Goal: Information Seeking & Learning: Learn about a topic

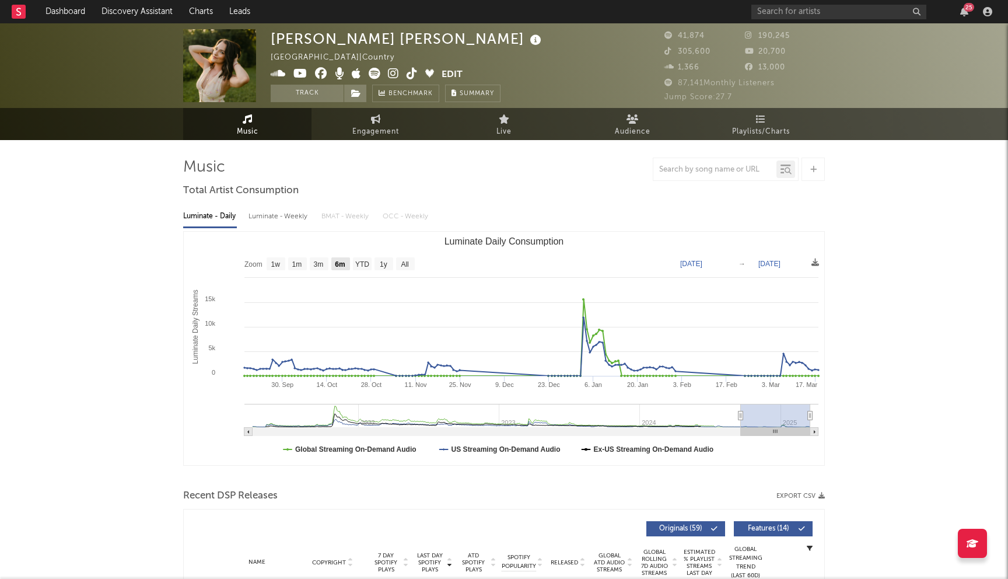
select select "6m"
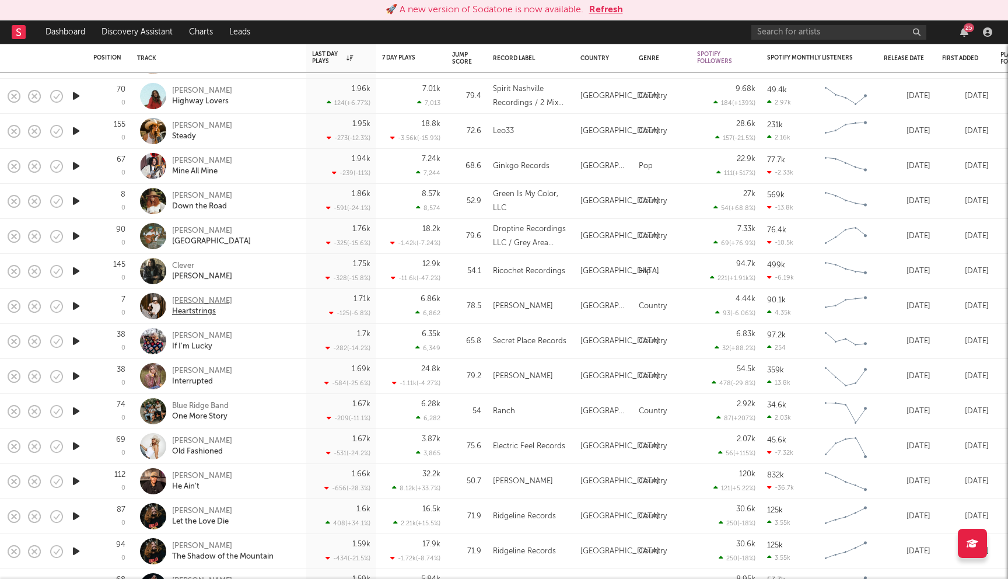
click at [200, 299] on div "[PERSON_NAME]" at bounding box center [202, 301] width 60 height 11
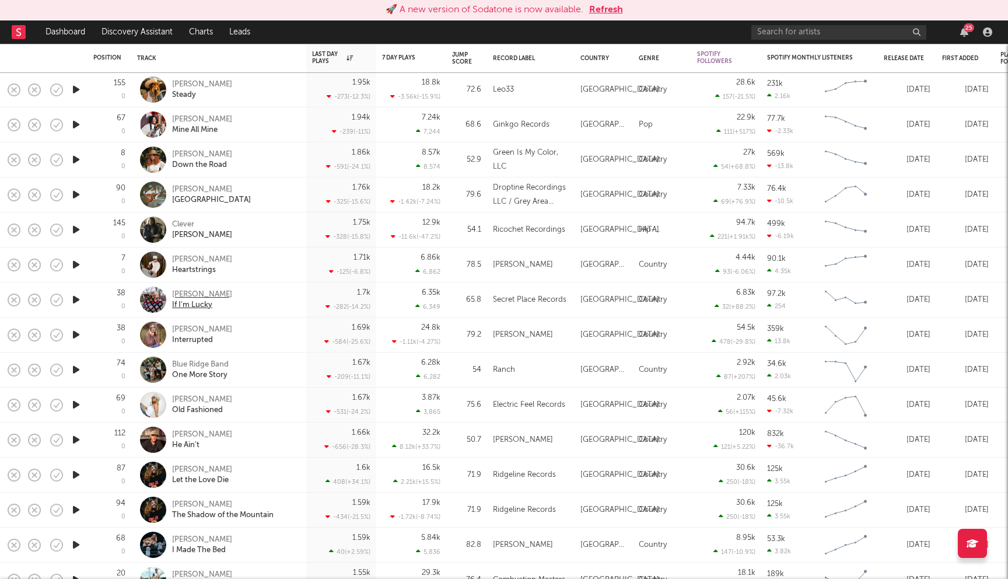
click at [198, 292] on div "Meg McRee" at bounding box center [202, 294] width 60 height 11
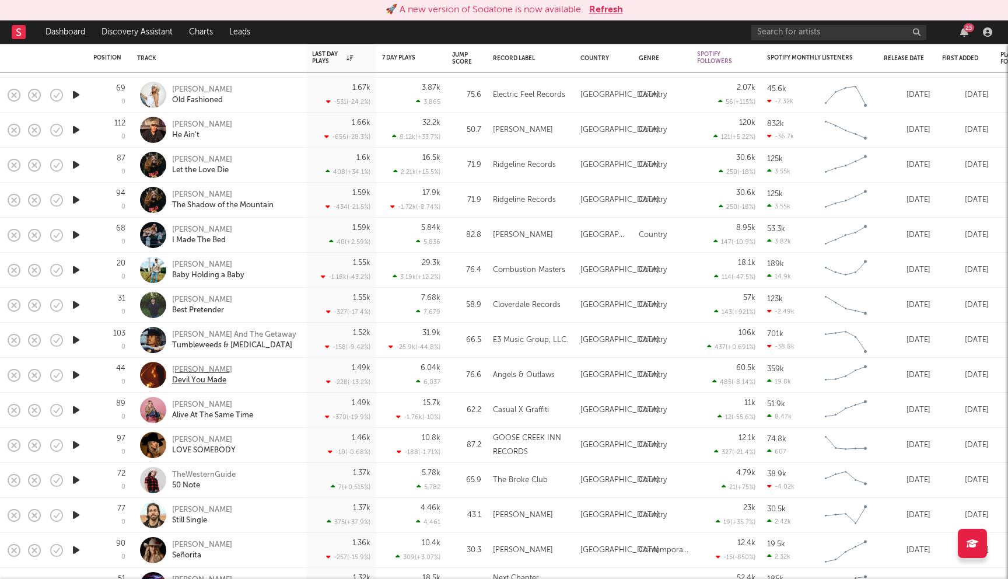
click at [206, 369] on div "Caitlynne Curtis" at bounding box center [202, 370] width 60 height 11
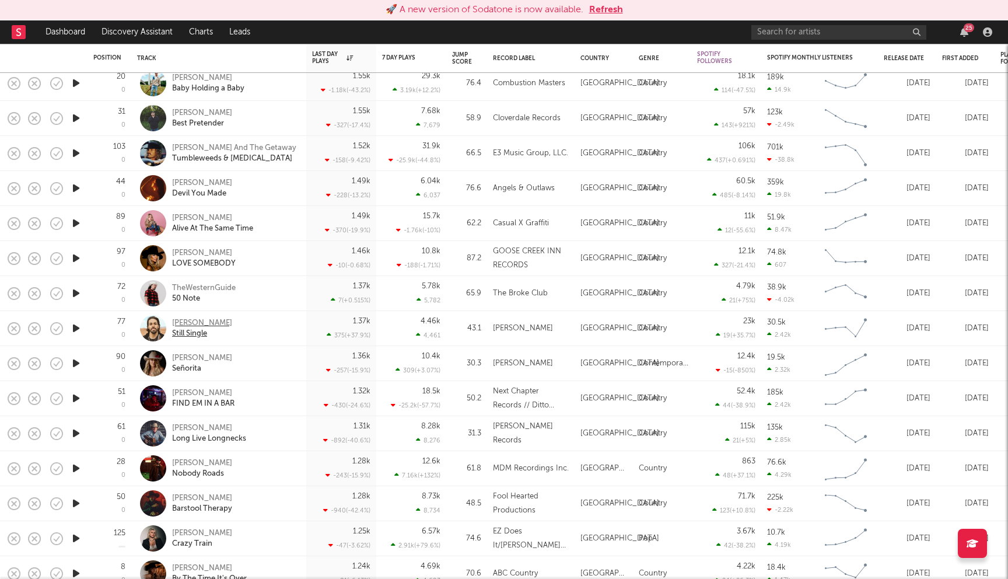
click at [201, 323] on div "Cale Dodds" at bounding box center [202, 323] width 60 height 11
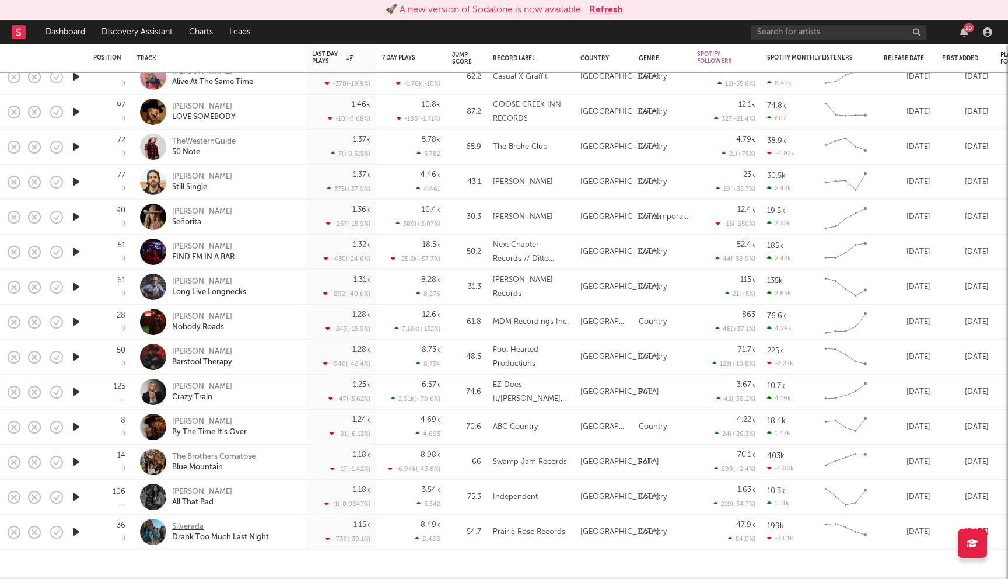
click at [192, 526] on div "Silverada" at bounding box center [220, 527] width 97 height 11
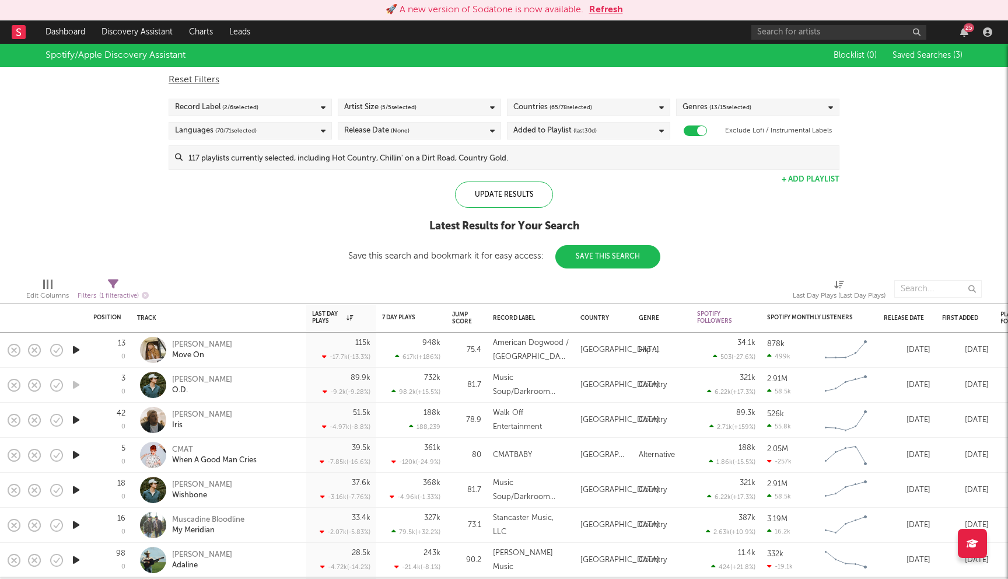
click at [411, 166] on input at bounding box center [511, 157] width 656 height 23
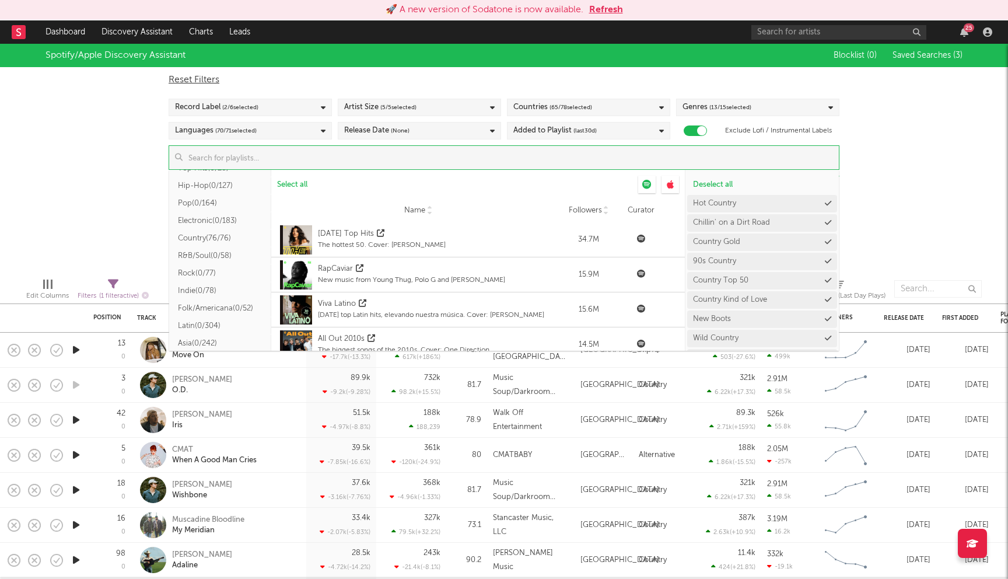
scroll to position [107, 0]
click at [208, 282] on button "Indie ( 0/78 )" at bounding box center [220, 288] width 102 height 18
click at [299, 186] on span "Select all from ' Indie '" at bounding box center [313, 185] width 72 height 8
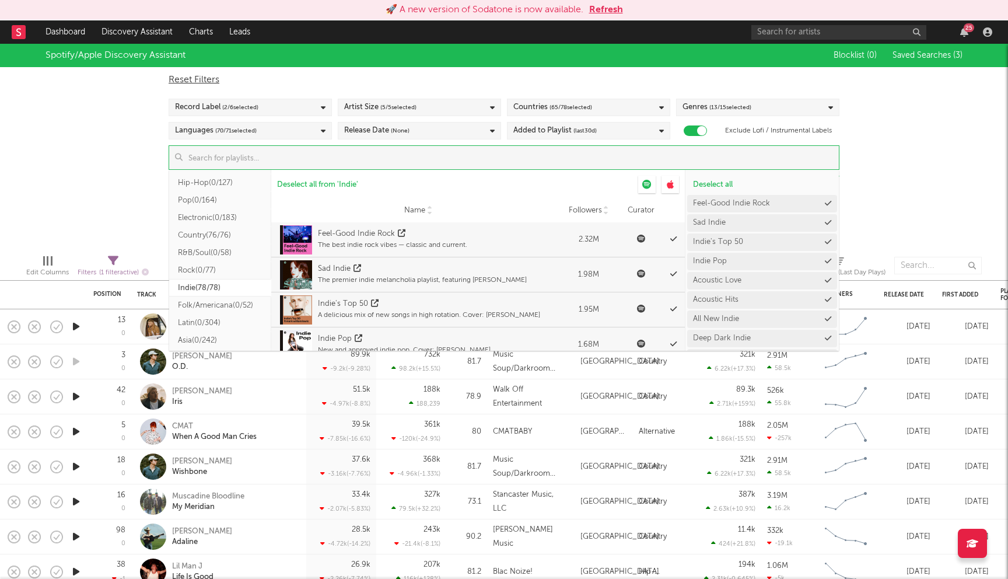
click at [114, 123] on div "Spotify/Apple Discovery Assistant Blocklist ( 0 ) Saved Searches ( 3 ) Reset Fi…" at bounding box center [504, 144] width 1008 height 201
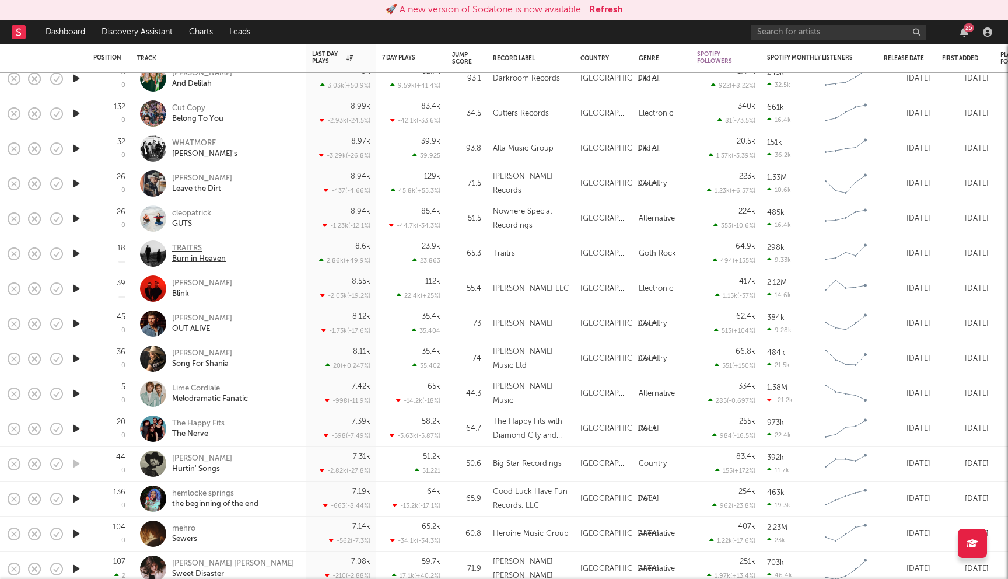
click at [188, 252] on div "TRAITRS" at bounding box center [199, 248] width 54 height 11
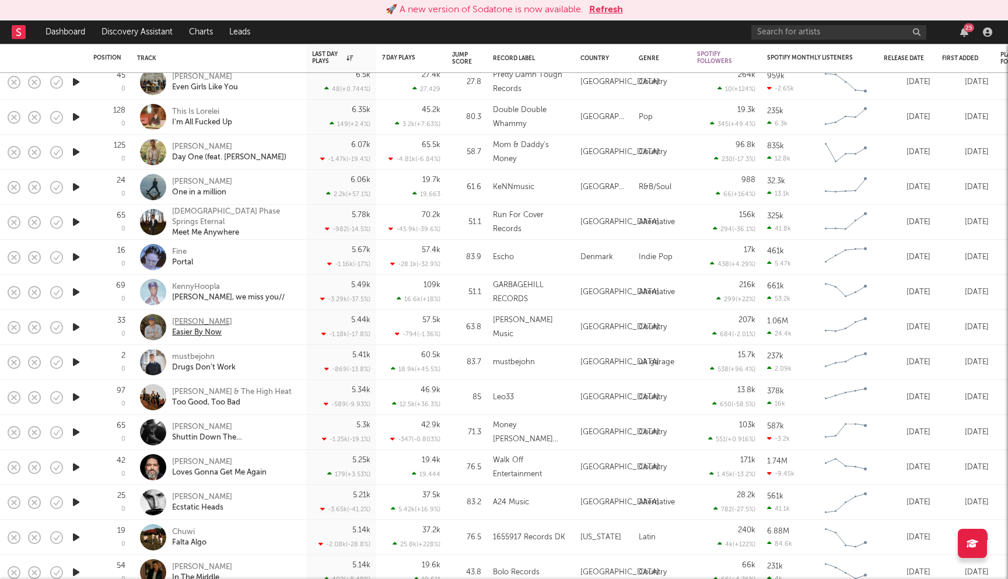
click at [220, 321] on div "Spencer Crandall" at bounding box center [202, 322] width 60 height 11
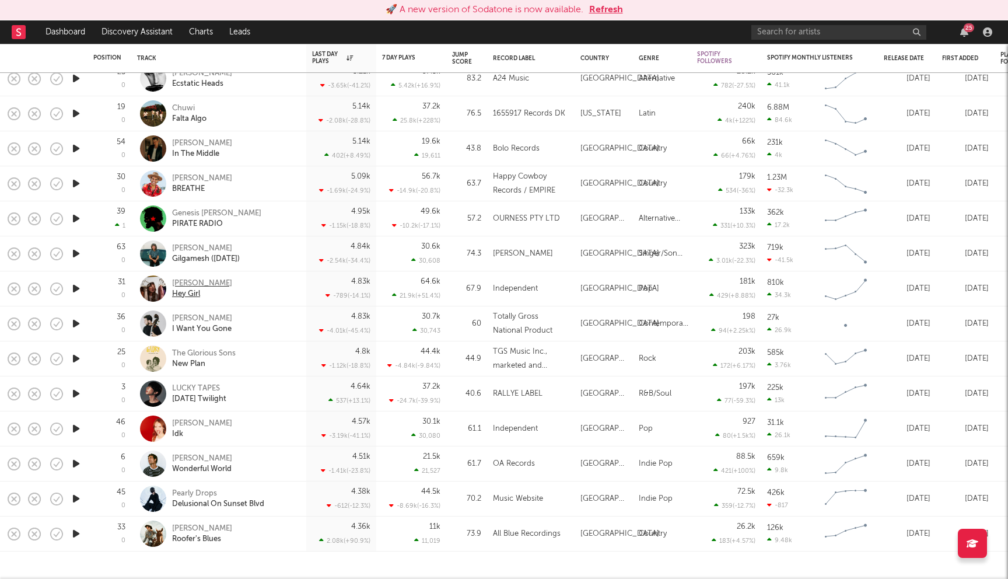
click at [200, 282] on div "Ashley Kutcher" at bounding box center [202, 283] width 60 height 11
click at [199, 491] on div "Pearly Drops" at bounding box center [218, 493] width 92 height 11
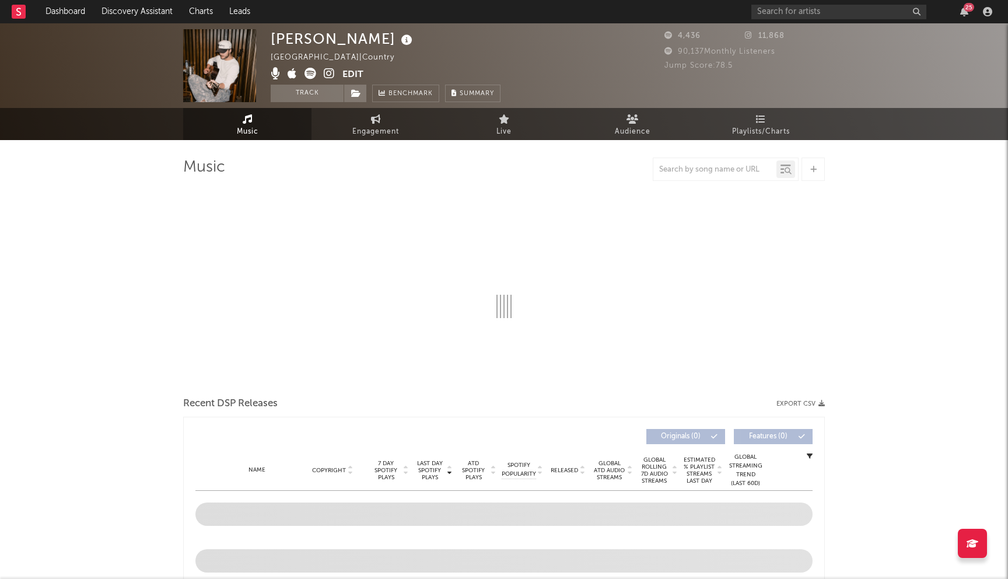
select select "6m"
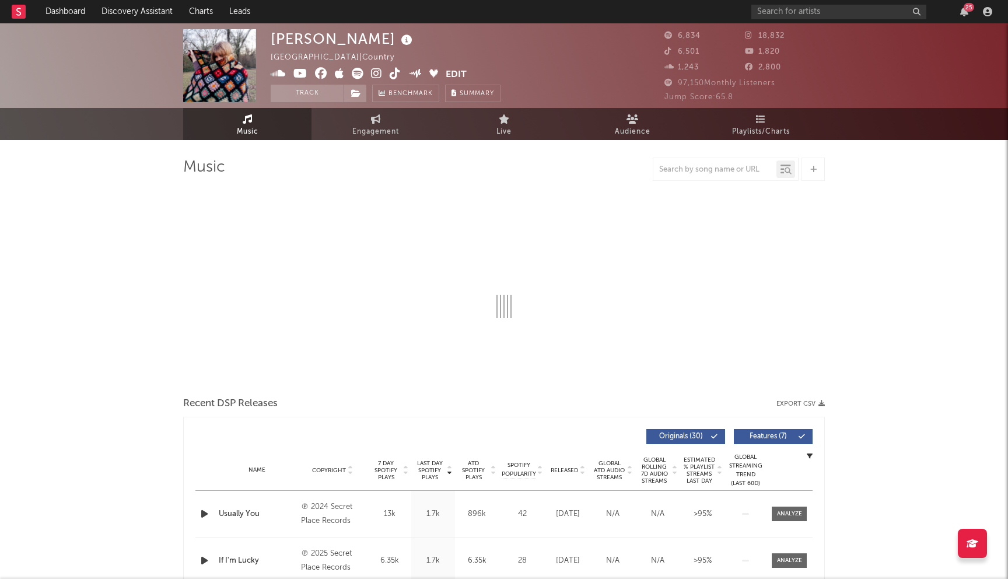
select select "6m"
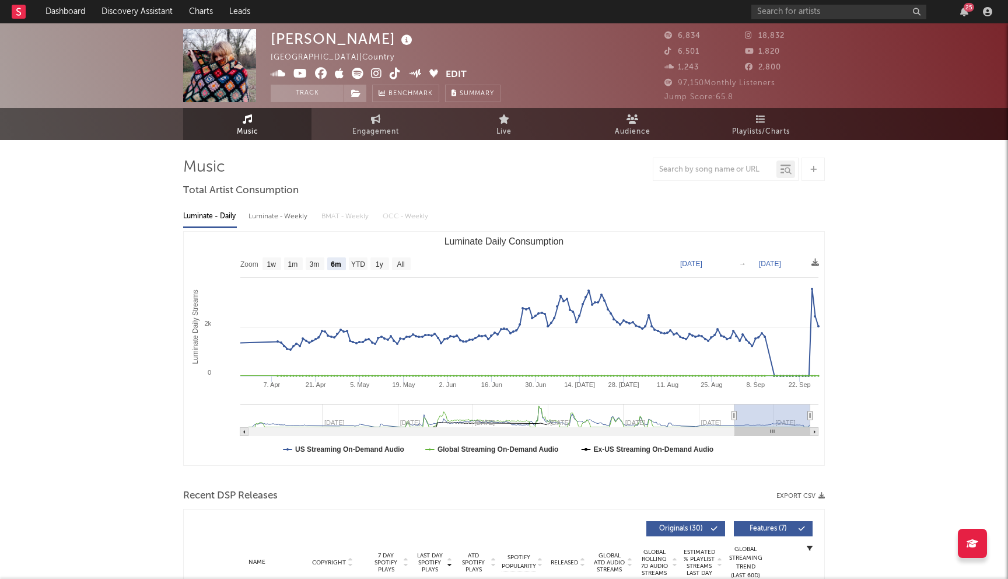
click at [319, 71] on icon at bounding box center [321, 74] width 12 height 12
click at [301, 74] on icon at bounding box center [301, 74] width 14 height 12
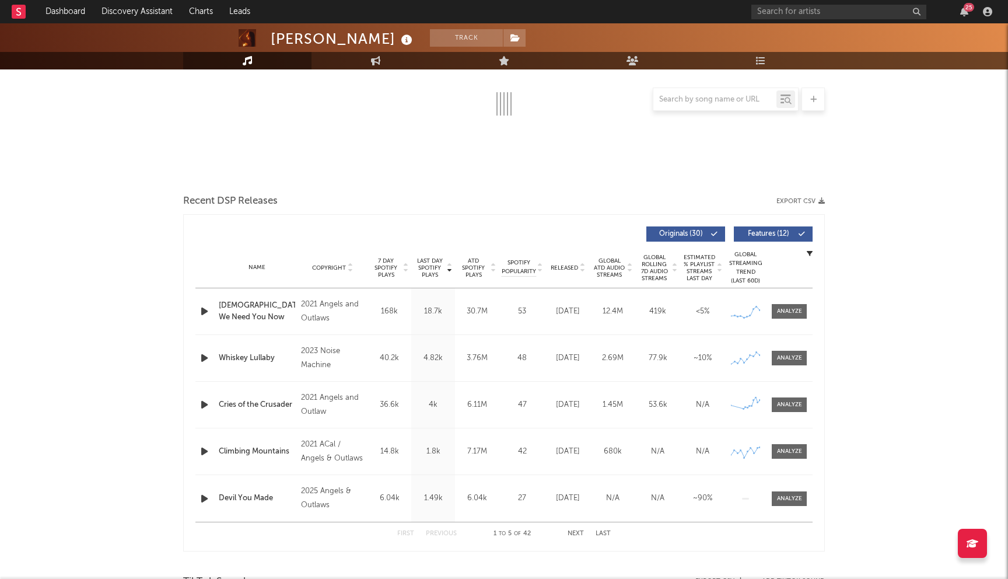
select select "6m"
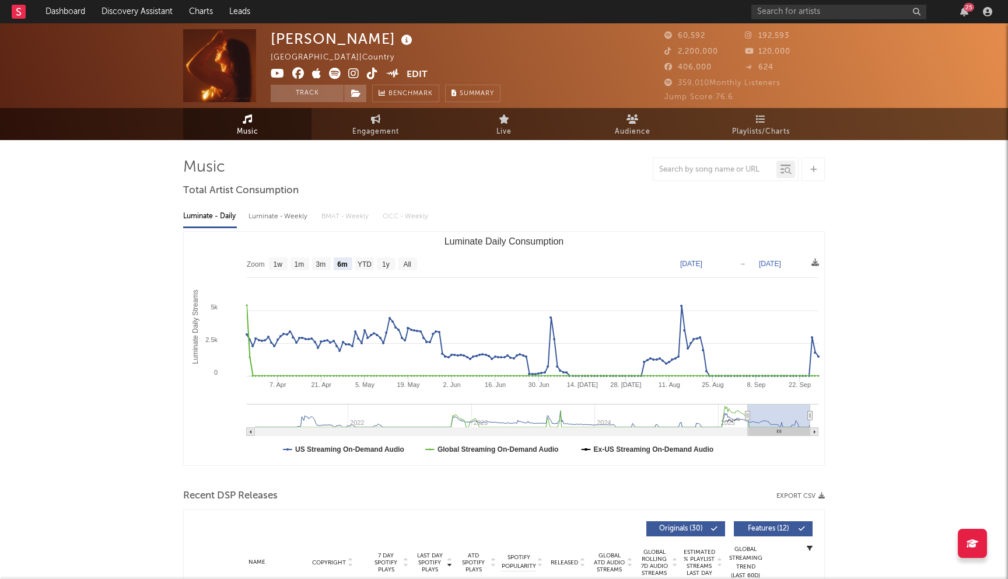
click at [301, 76] on icon at bounding box center [298, 74] width 12 height 12
click at [279, 71] on icon at bounding box center [278, 74] width 14 height 12
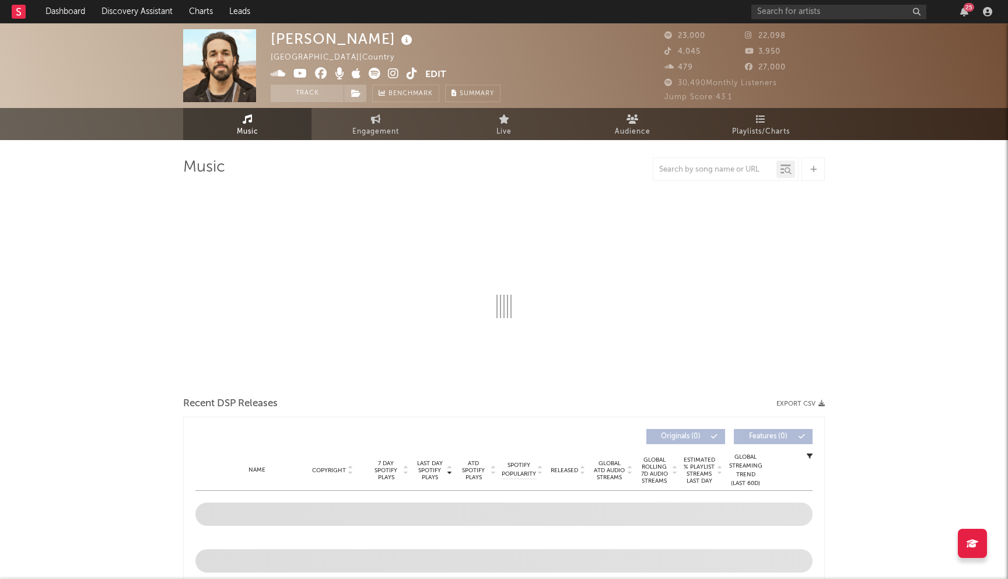
select select "6m"
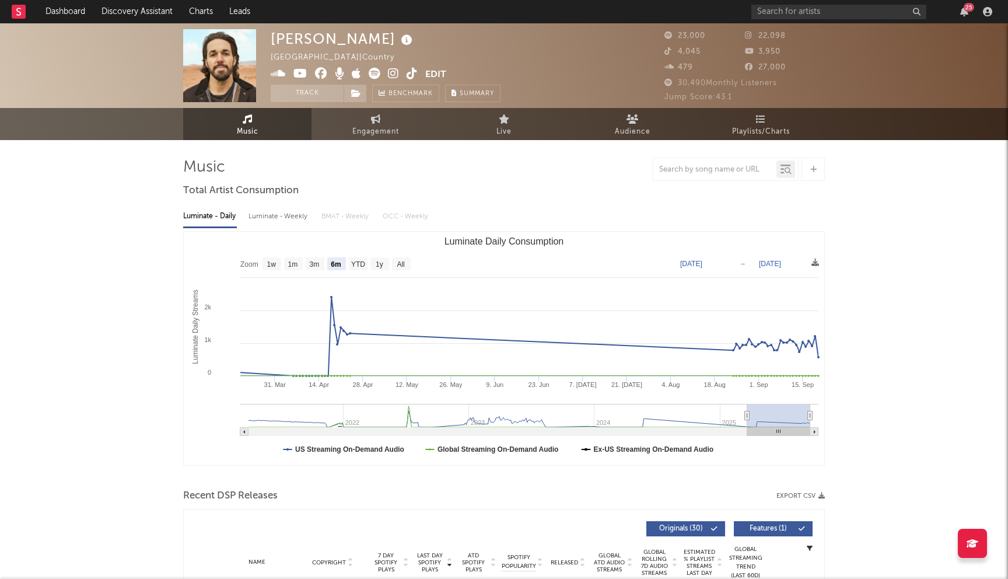
click at [322, 74] on icon at bounding box center [321, 74] width 12 height 12
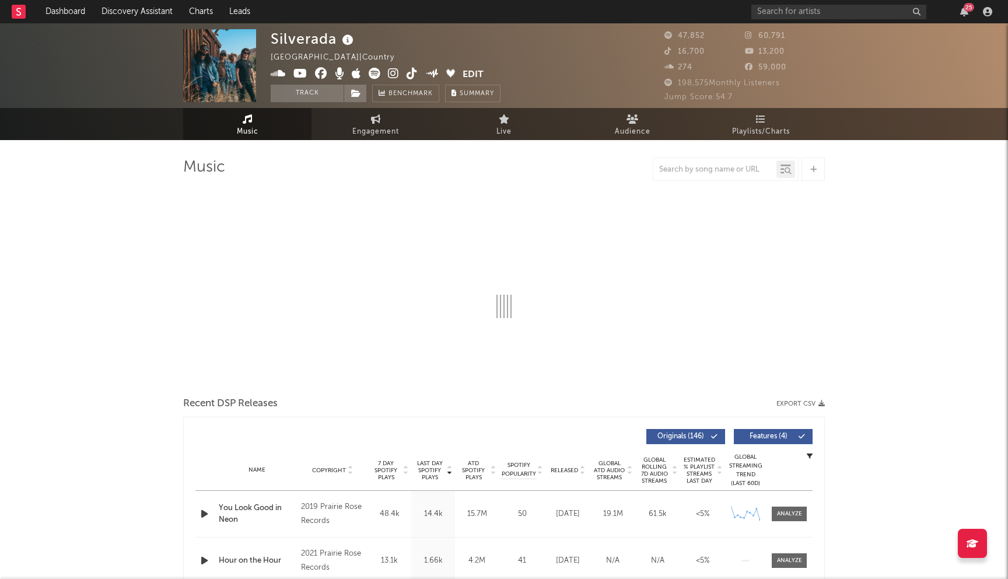
select select "6m"
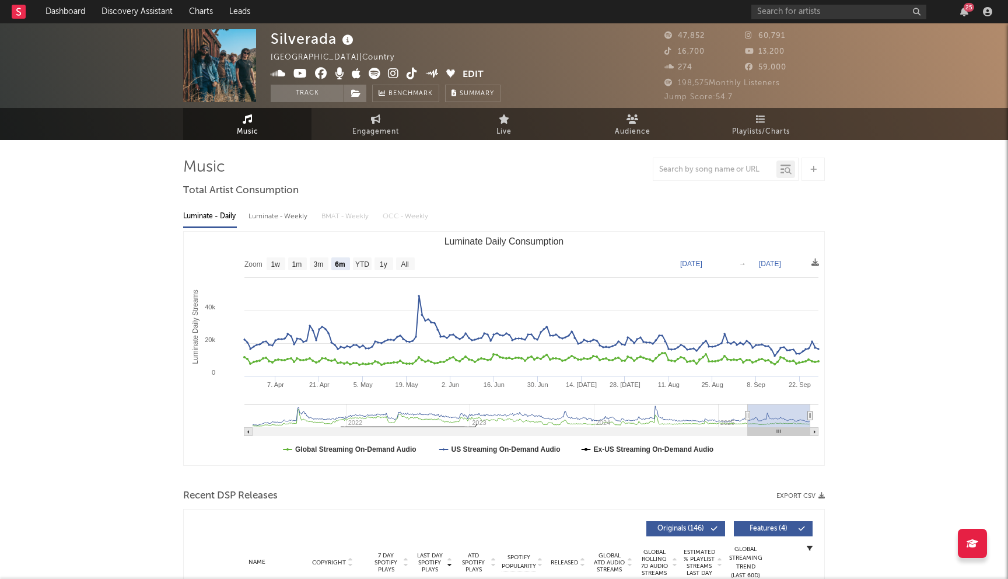
click at [322, 77] on icon at bounding box center [321, 74] width 12 height 12
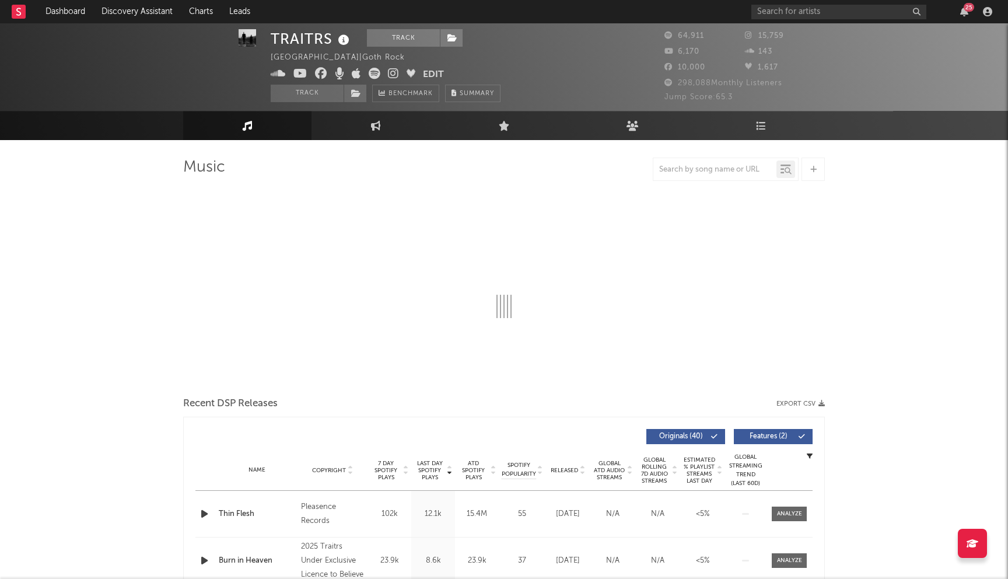
scroll to position [145, 0]
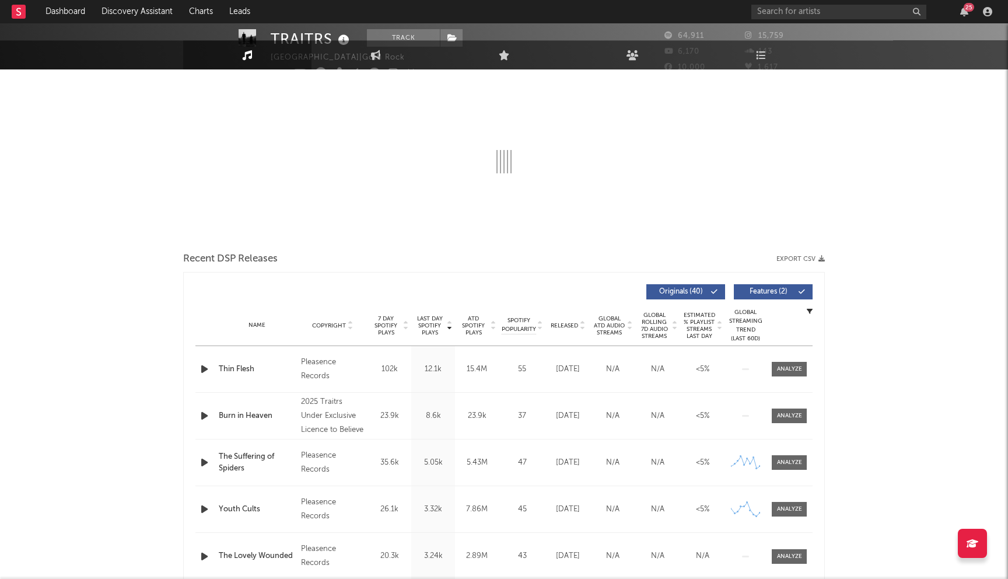
select select "6m"
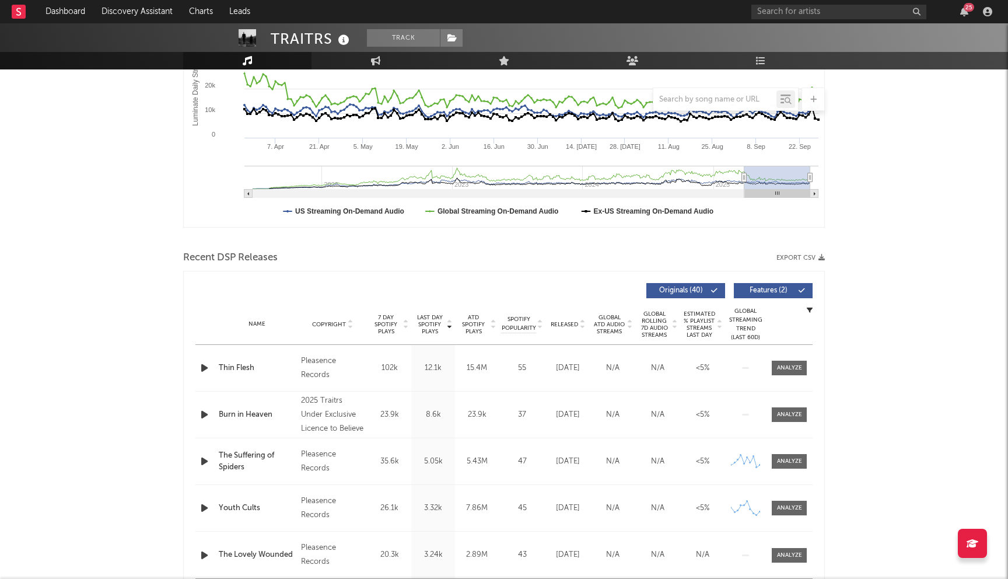
scroll to position [0, 0]
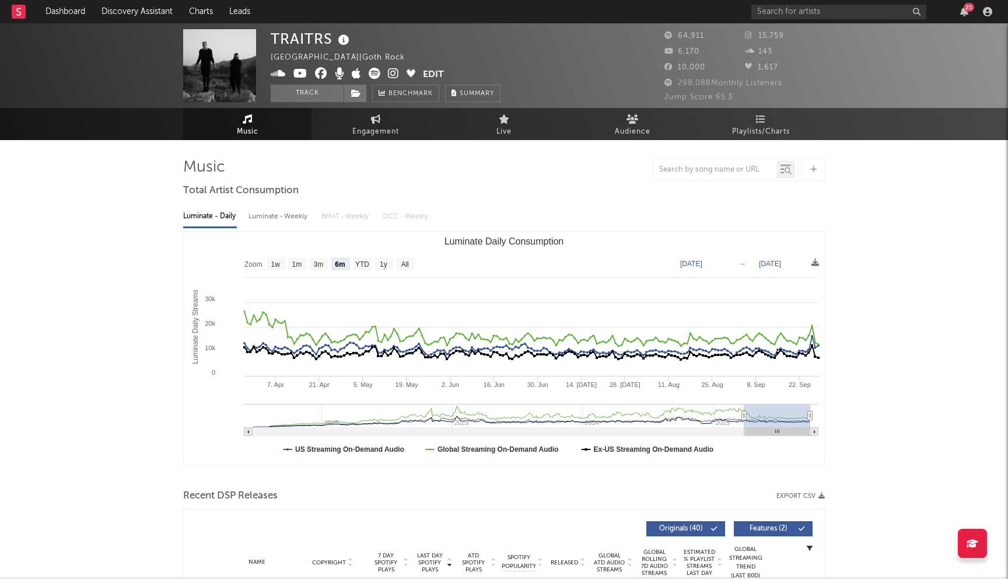
click at [323, 74] on icon at bounding box center [321, 74] width 12 height 12
click at [801, 15] on input "text" at bounding box center [839, 12] width 175 height 15
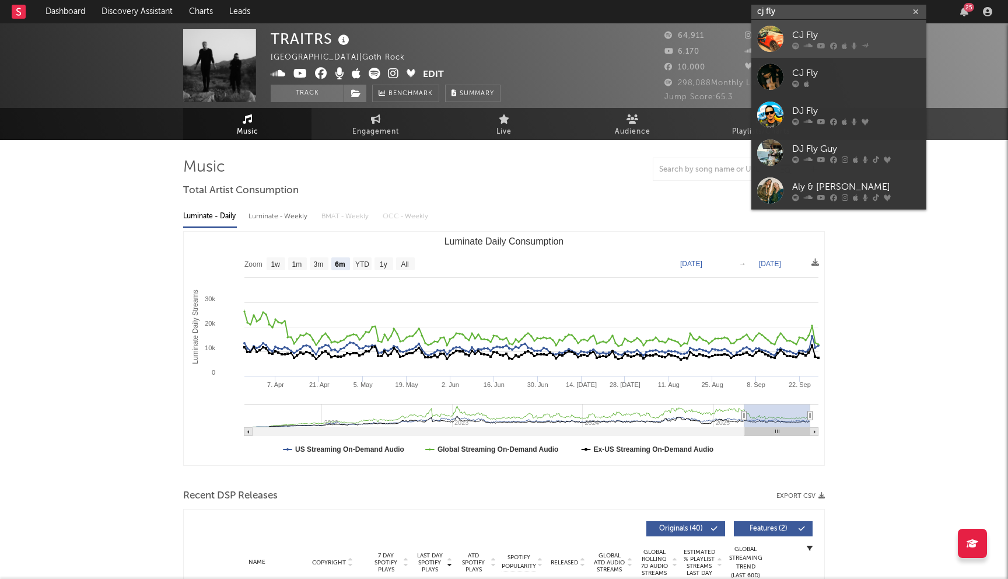
type input "cj fly"
click at [834, 43] on icon at bounding box center [833, 45] width 7 height 7
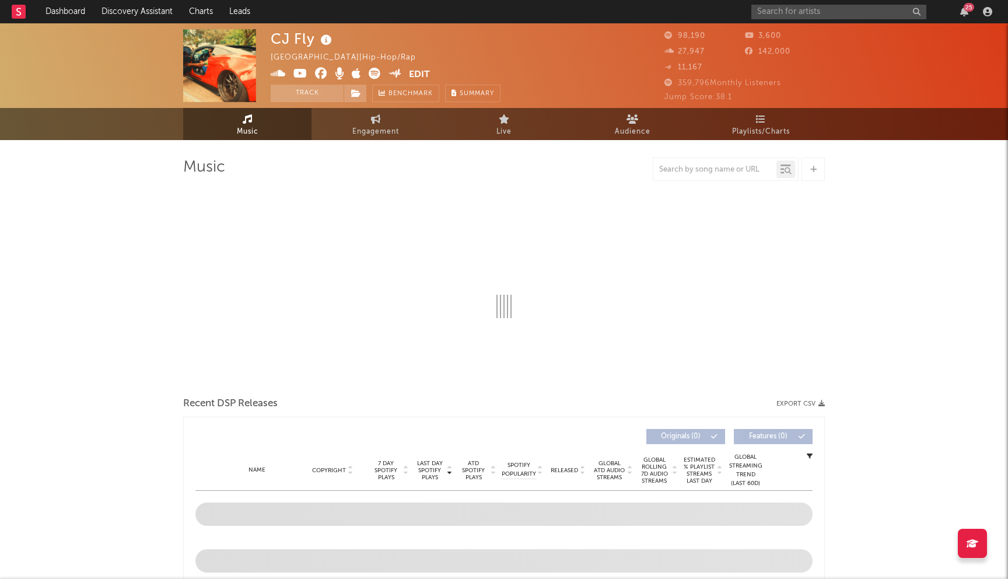
select select "6m"
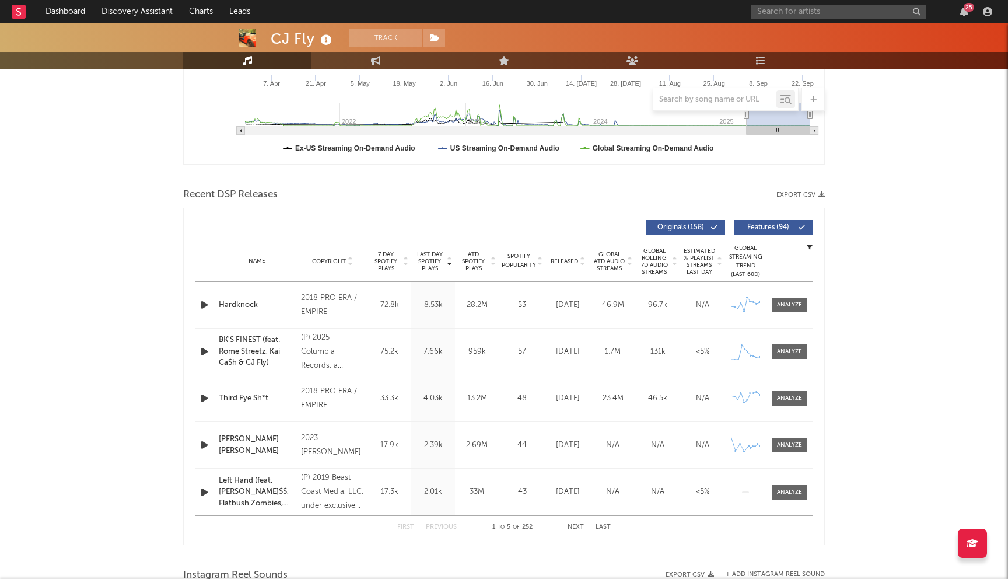
scroll to position [344, 0]
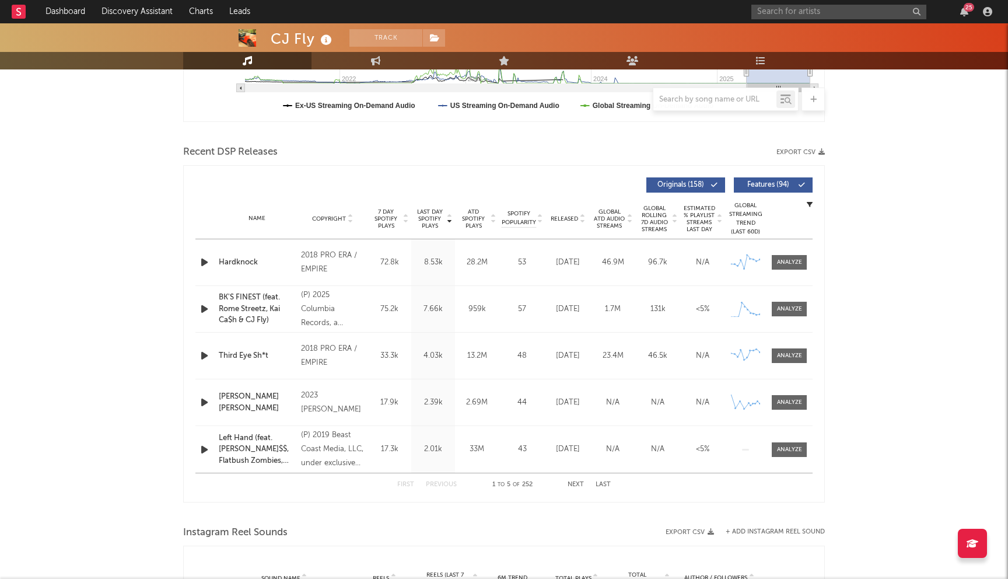
click at [567, 218] on span "Released" at bounding box center [564, 218] width 27 height 7
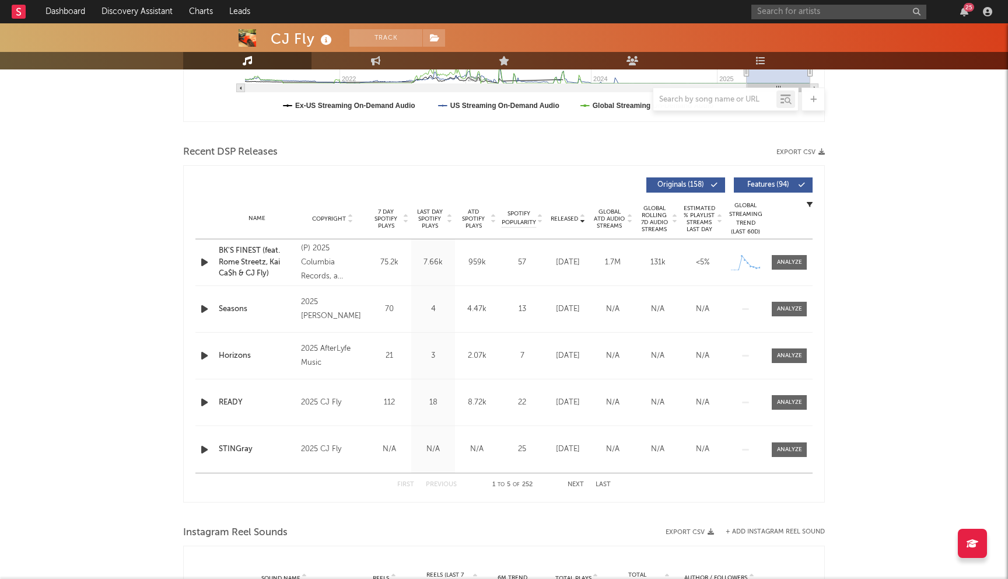
click at [575, 485] on button "Next" at bounding box center [576, 484] width 16 height 6
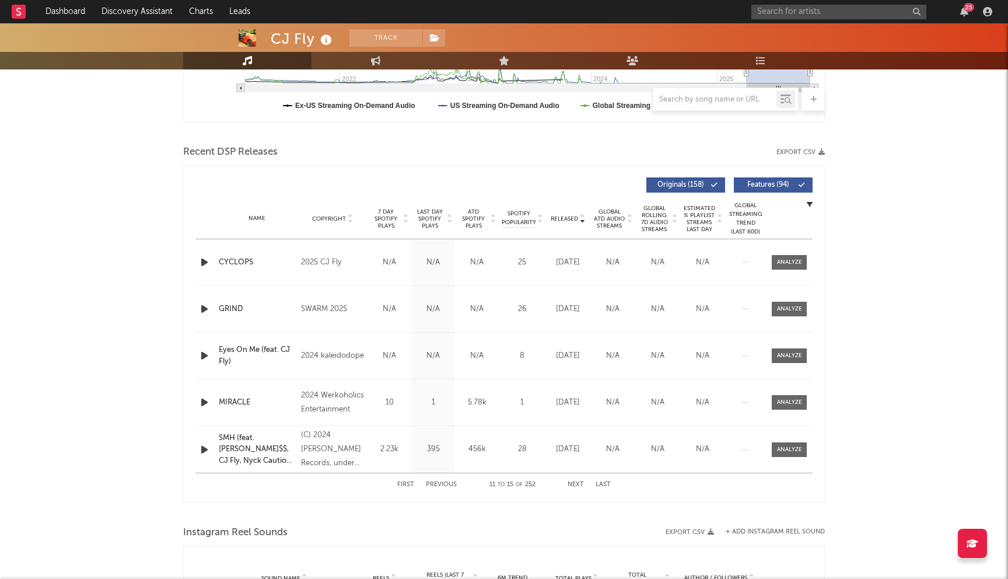
click at [575, 485] on button "Next" at bounding box center [576, 484] width 16 height 6
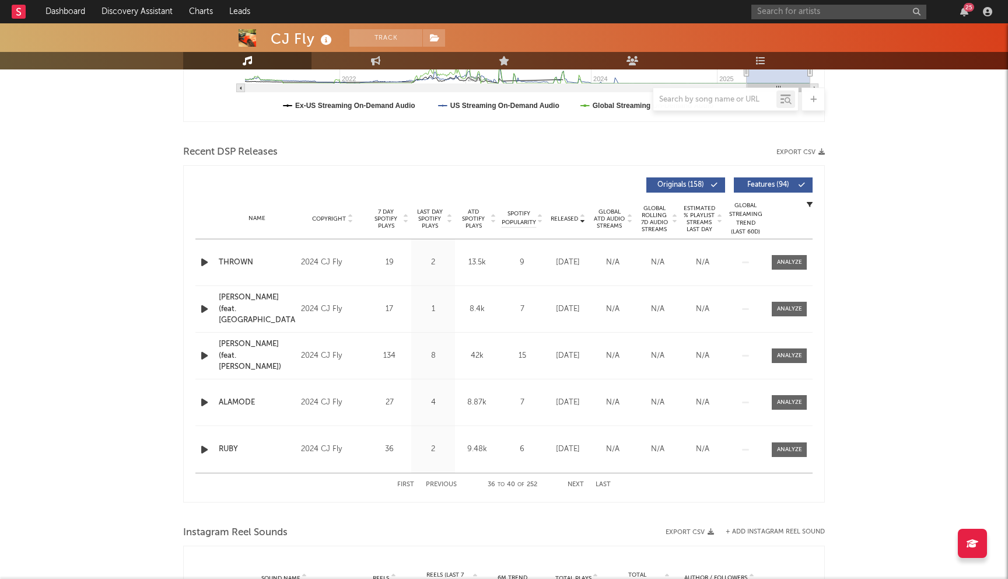
click at [575, 485] on button "Next" at bounding box center [576, 484] width 16 height 6
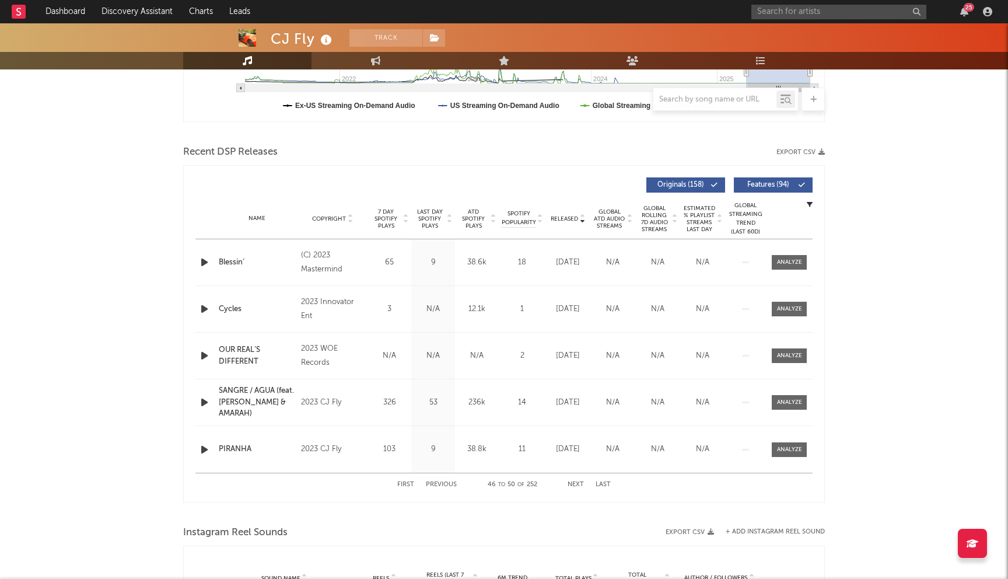
click at [575, 485] on button "Next" at bounding box center [576, 484] width 16 height 6
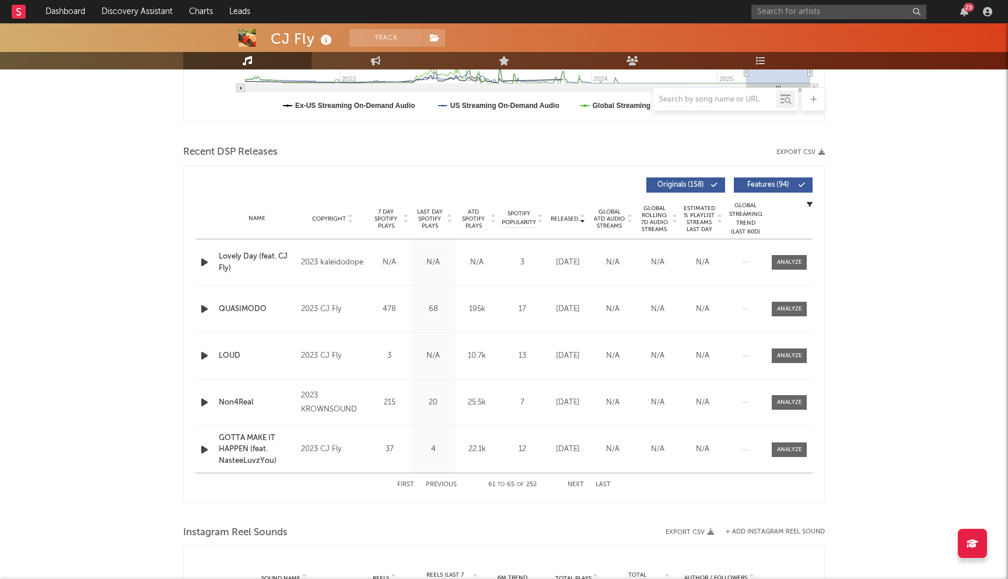
click at [574, 485] on button "Next" at bounding box center [576, 484] width 16 height 6
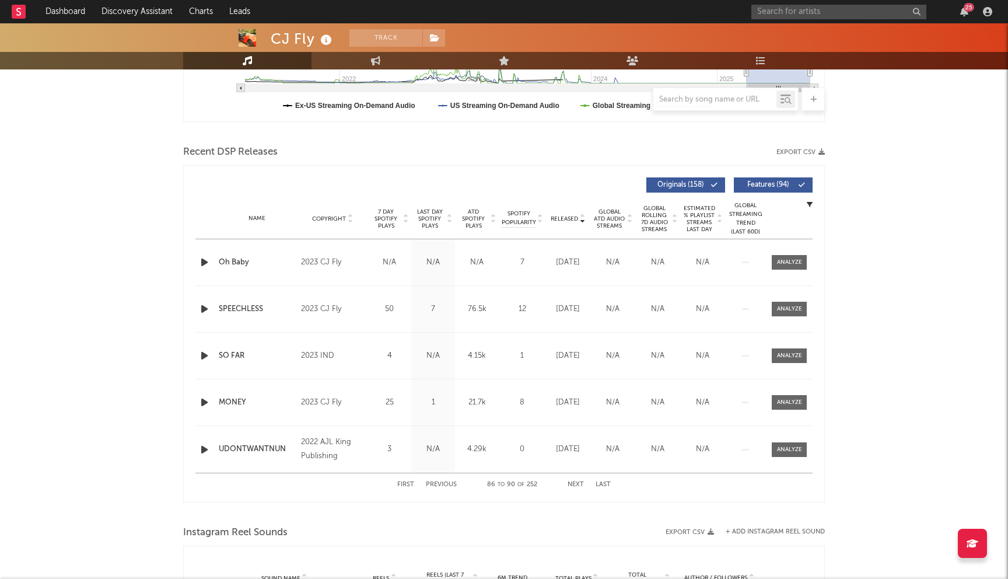
click at [574, 485] on button "Next" at bounding box center [576, 484] width 16 height 6
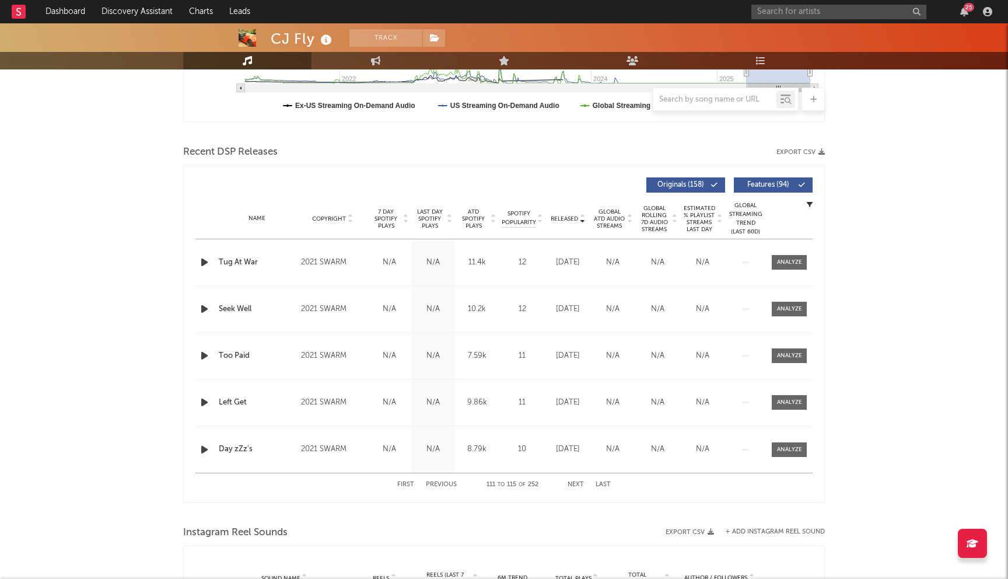
click at [574, 485] on button "Next" at bounding box center [576, 484] width 16 height 6
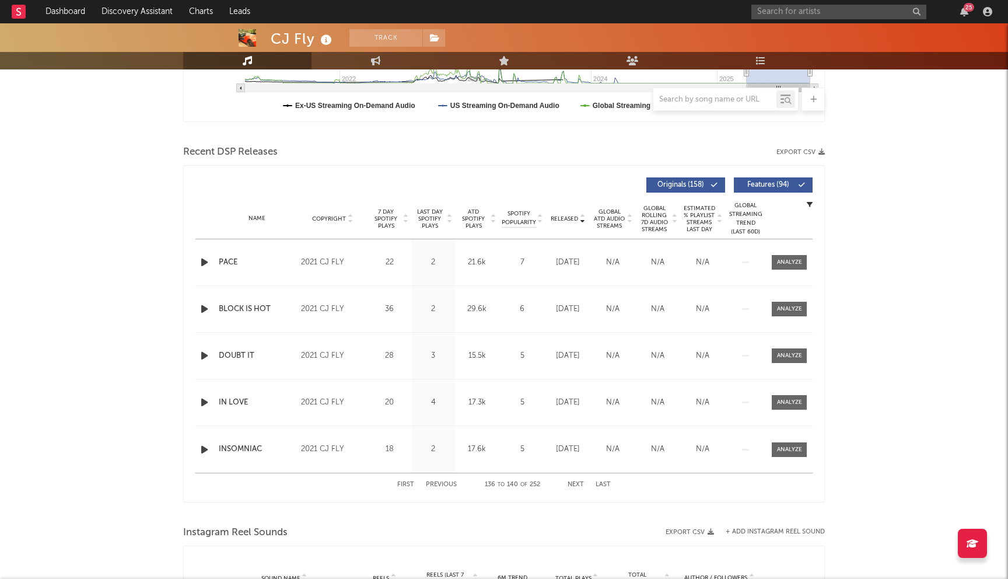
click at [574, 485] on button "Next" at bounding box center [576, 484] width 16 height 6
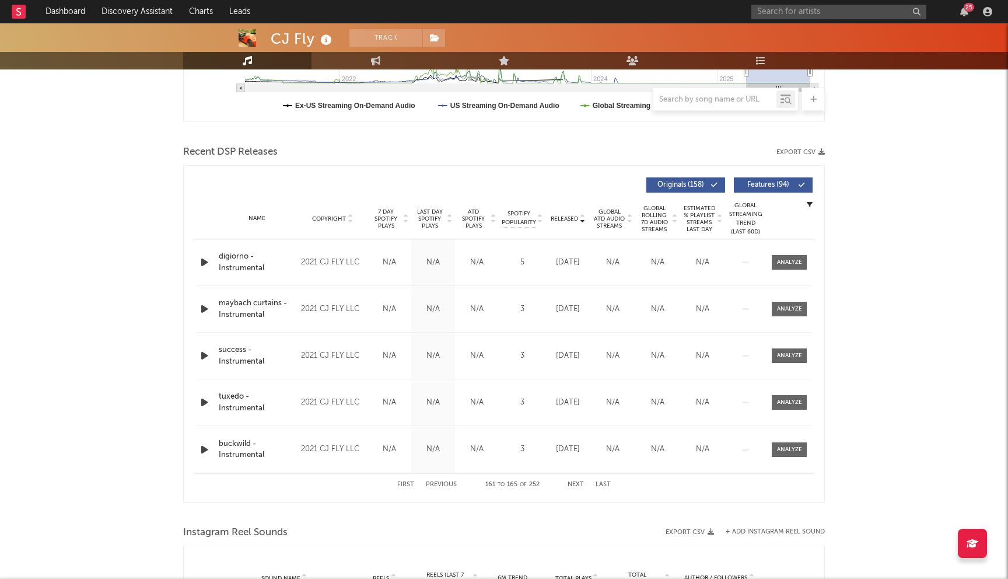
click at [574, 485] on button "Next" at bounding box center [576, 484] width 16 height 6
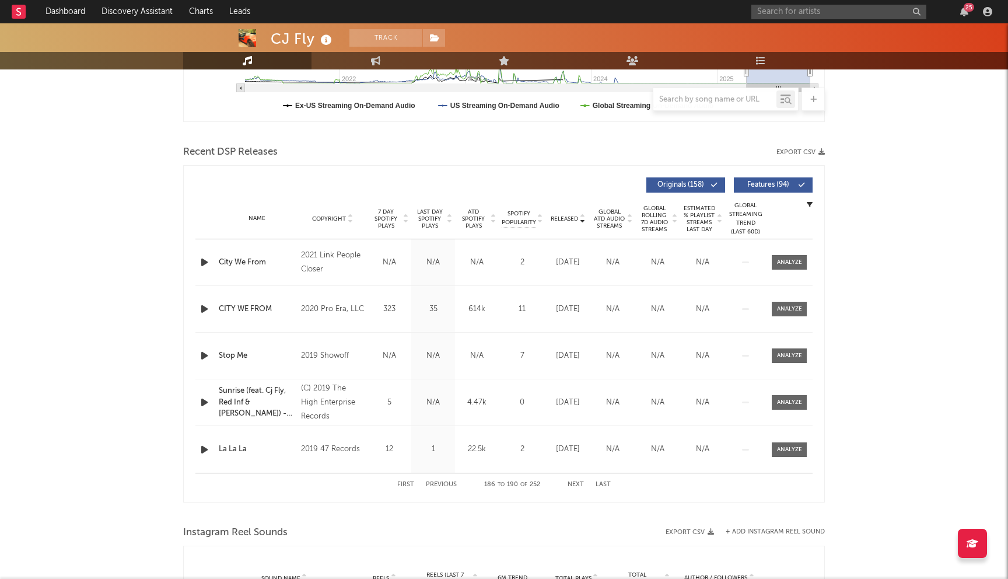
click at [574, 485] on button "Next" at bounding box center [576, 484] width 16 height 6
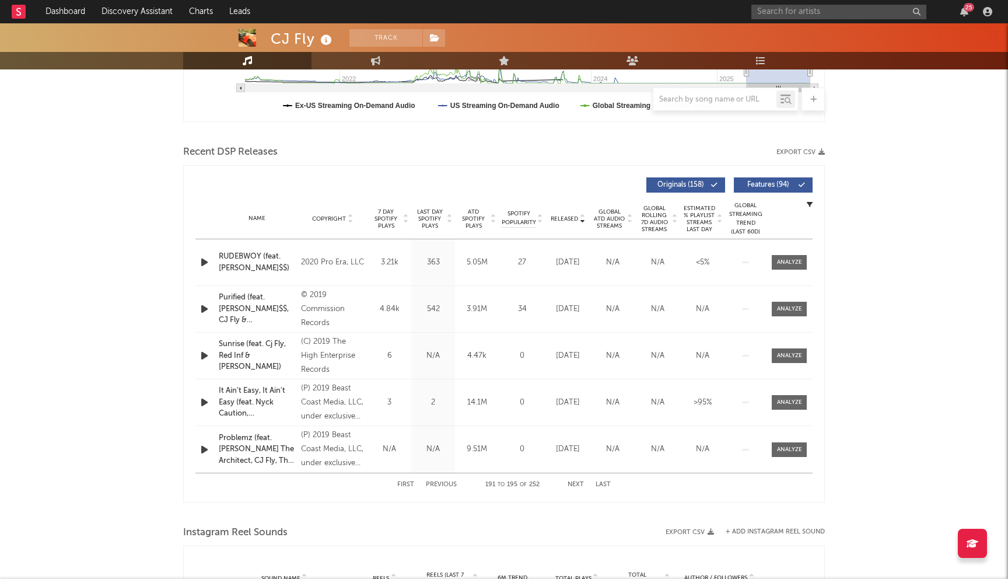
click at [574, 485] on button "Next" at bounding box center [576, 484] width 16 height 6
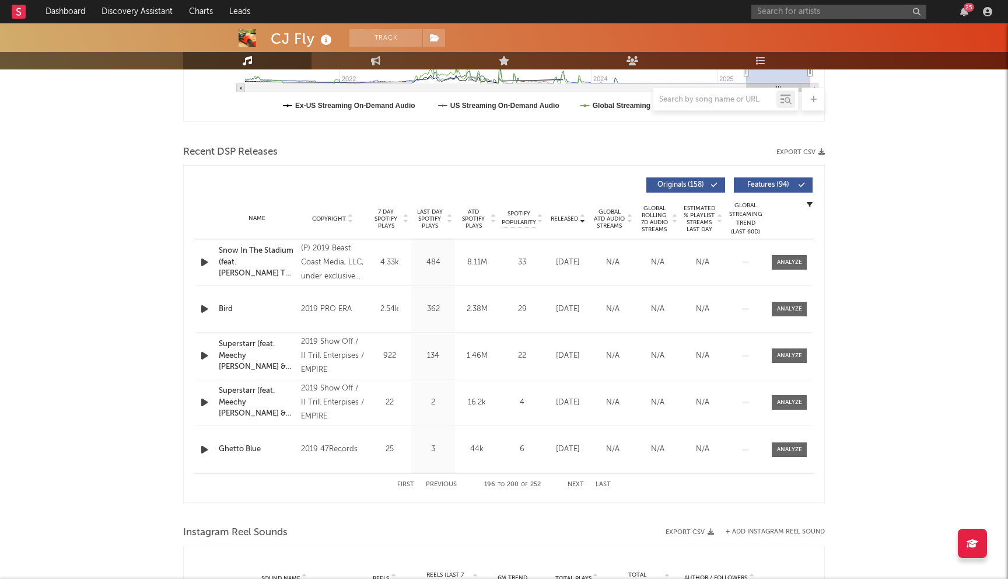
click at [574, 485] on button "Next" at bounding box center [576, 484] width 16 height 6
click at [455, 484] on button "Previous" at bounding box center [441, 484] width 31 height 6
click at [437, 482] on button "Previous" at bounding box center [441, 484] width 31 height 6
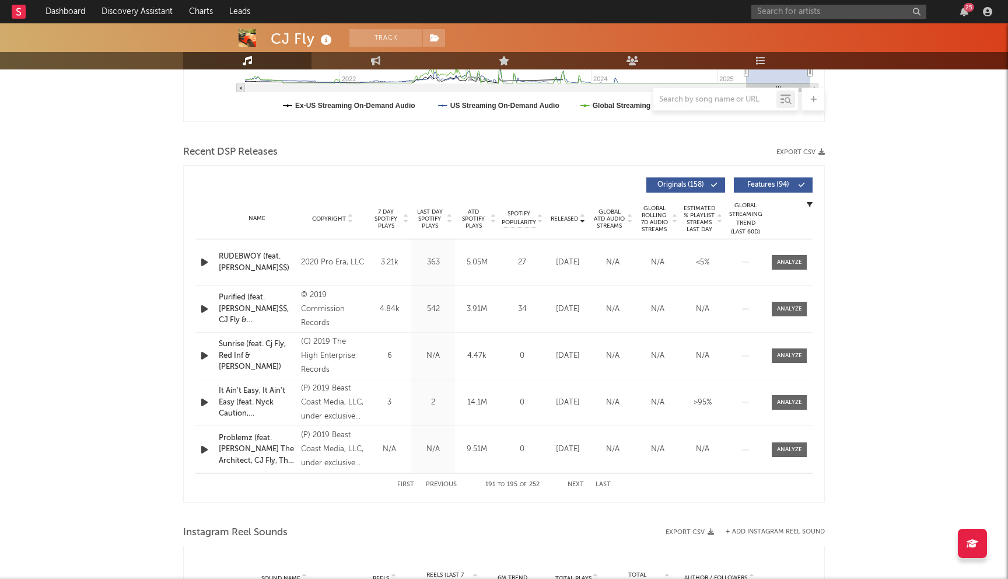
click at [437, 482] on button "Previous" at bounding box center [441, 484] width 31 height 6
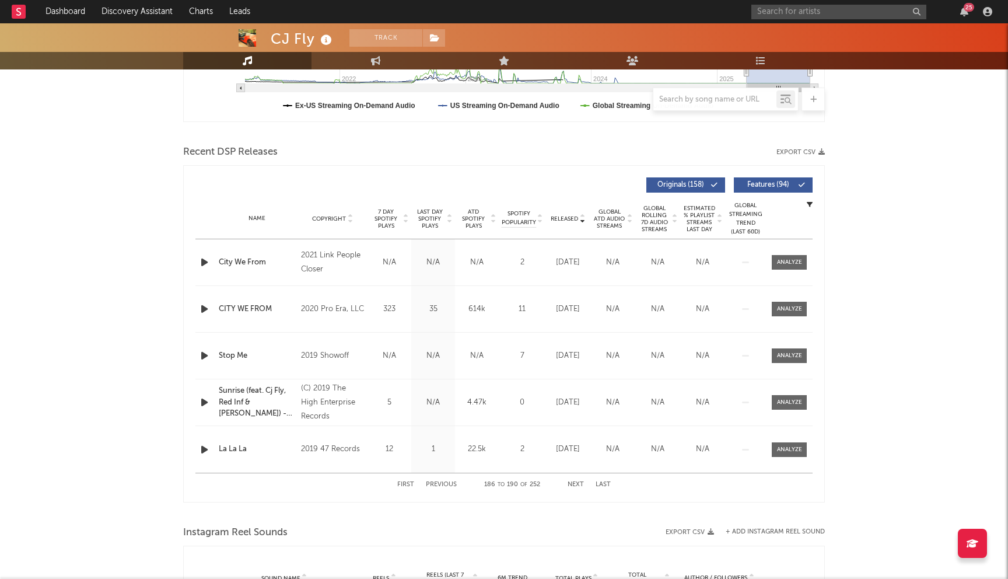
click at [437, 482] on button "Previous" at bounding box center [441, 484] width 31 height 6
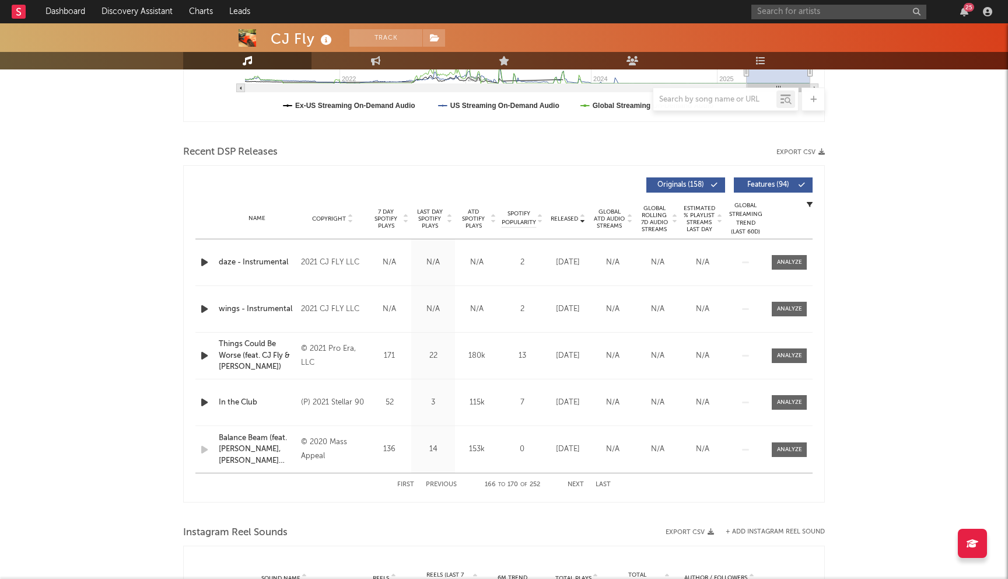
click at [437, 482] on button "Previous" at bounding box center [441, 484] width 31 height 6
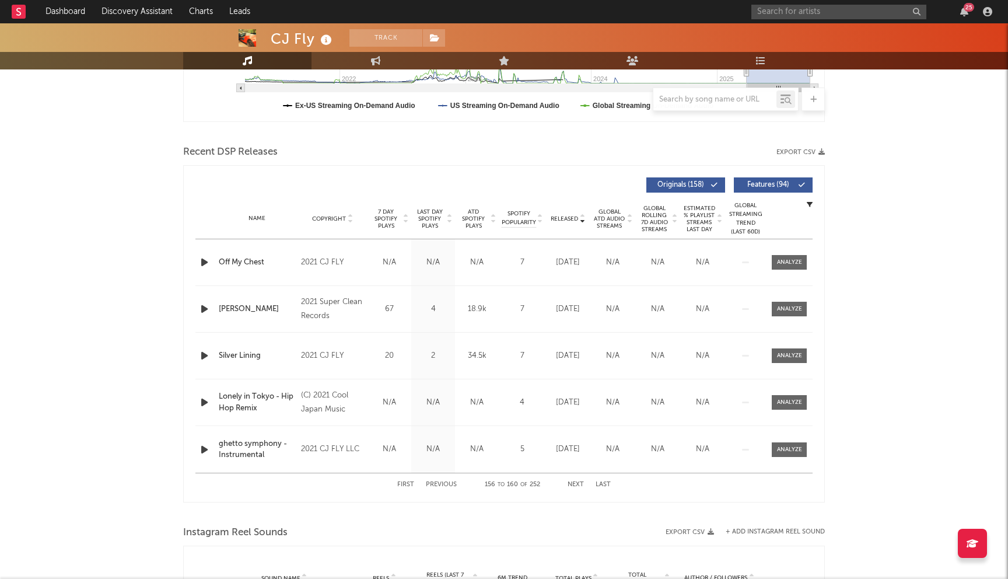
click at [437, 482] on button "Previous" at bounding box center [441, 484] width 31 height 6
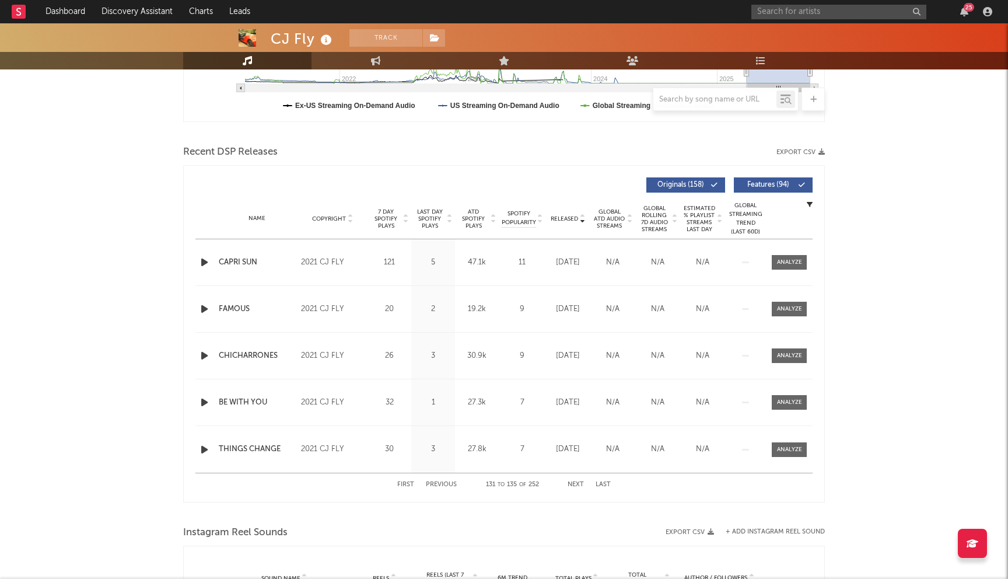
click at [437, 482] on button "Previous" at bounding box center [441, 484] width 31 height 6
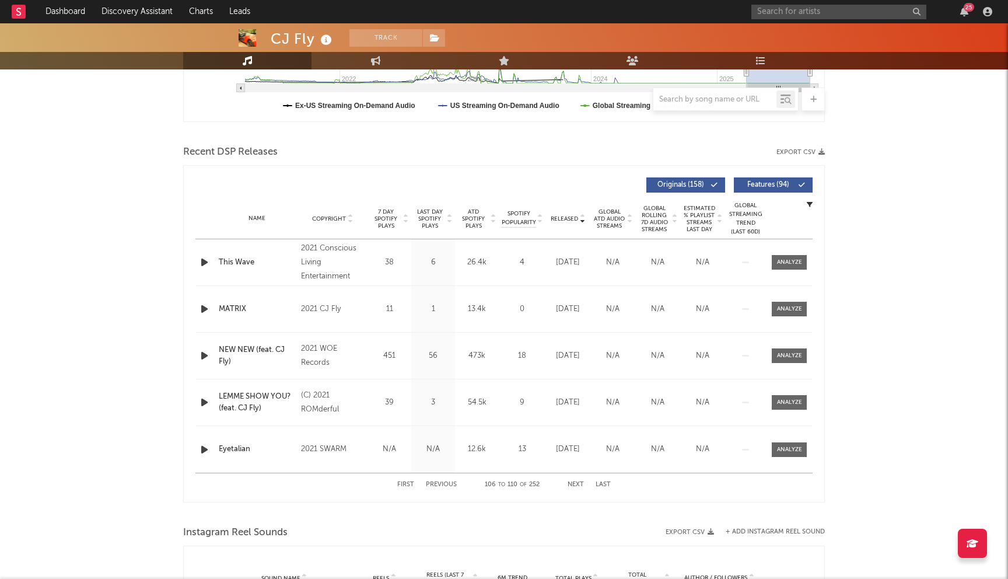
click at [437, 482] on button "Previous" at bounding box center [441, 484] width 31 height 6
click at [441, 480] on div "First Previous 86 to 90 of 252 Next Last" at bounding box center [504, 484] width 214 height 23
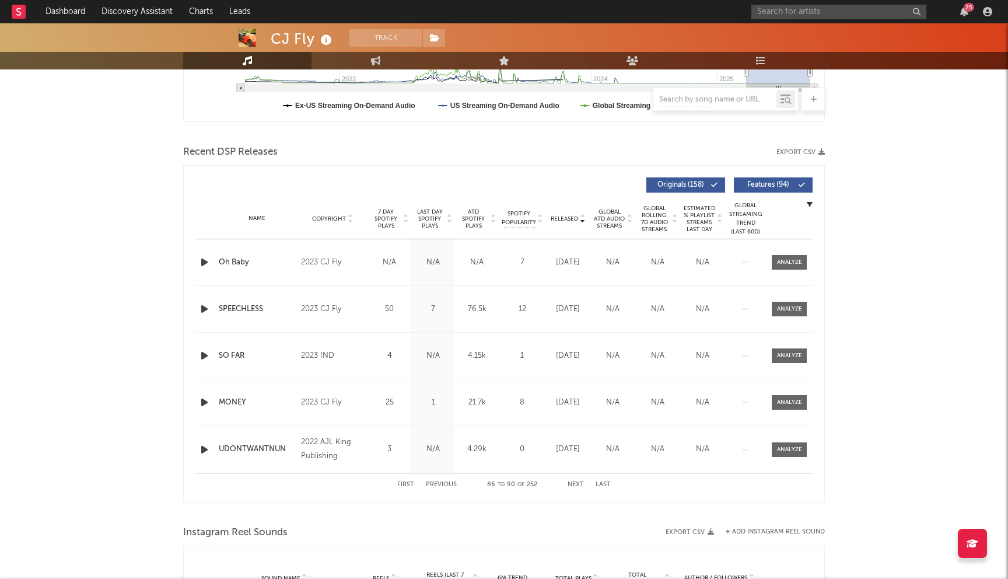
click at [440, 481] on button "Previous" at bounding box center [441, 484] width 31 height 6
click at [442, 483] on button "Previous" at bounding box center [441, 484] width 31 height 6
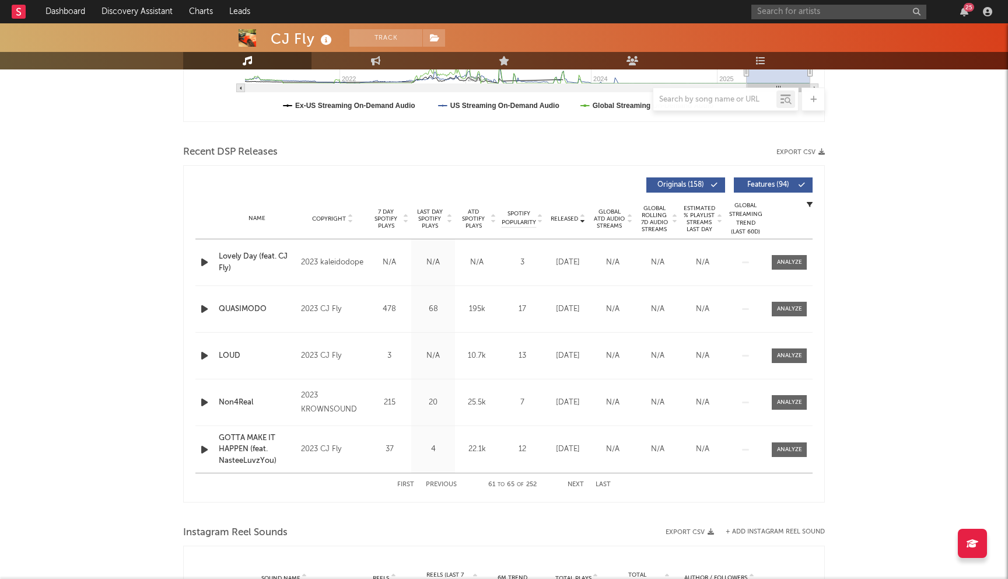
click at [442, 483] on button "Previous" at bounding box center [441, 484] width 31 height 6
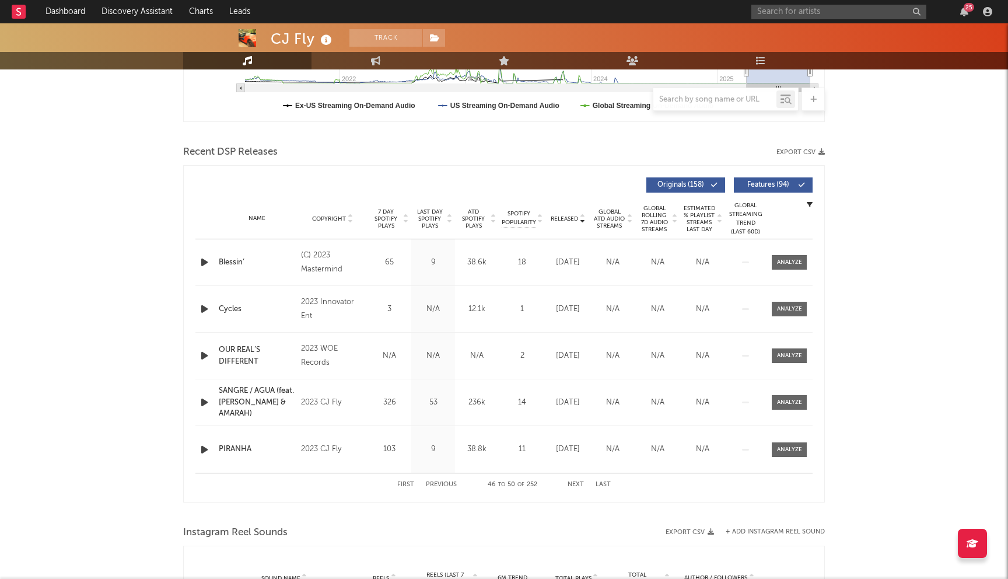
click at [442, 483] on button "Previous" at bounding box center [441, 484] width 31 height 6
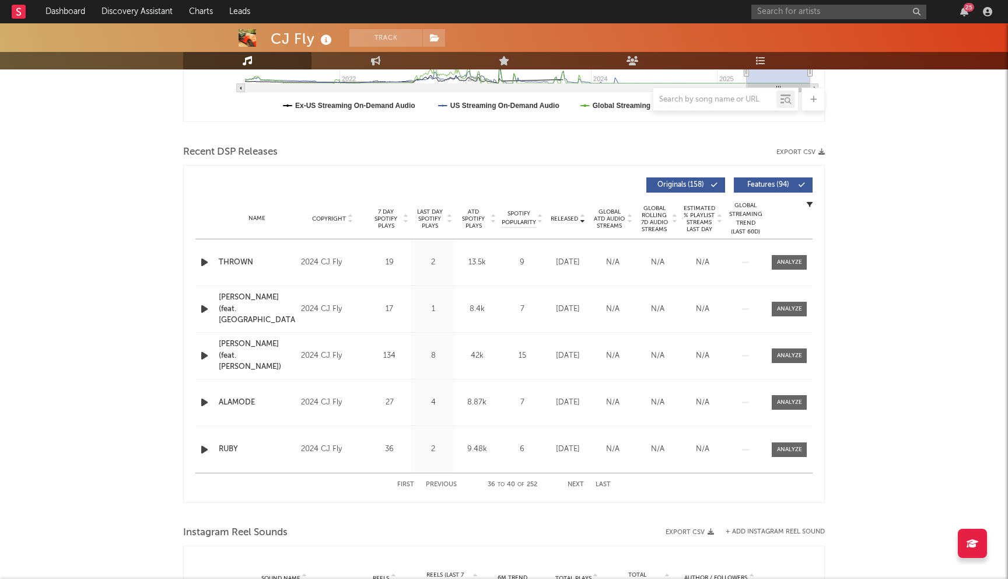
click at [442, 483] on button "Previous" at bounding box center [441, 484] width 31 height 6
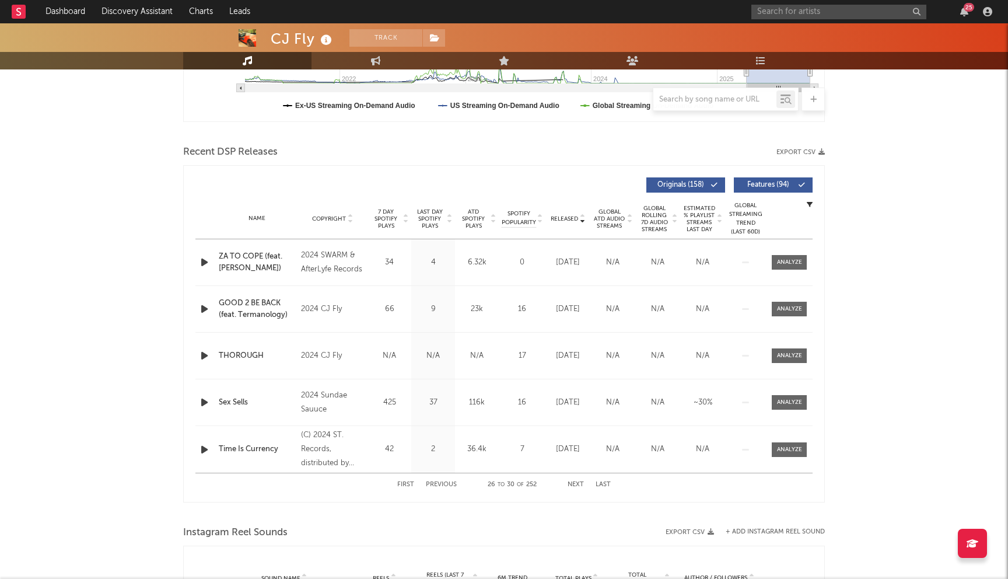
click at [442, 483] on button "Previous" at bounding box center [441, 484] width 31 height 6
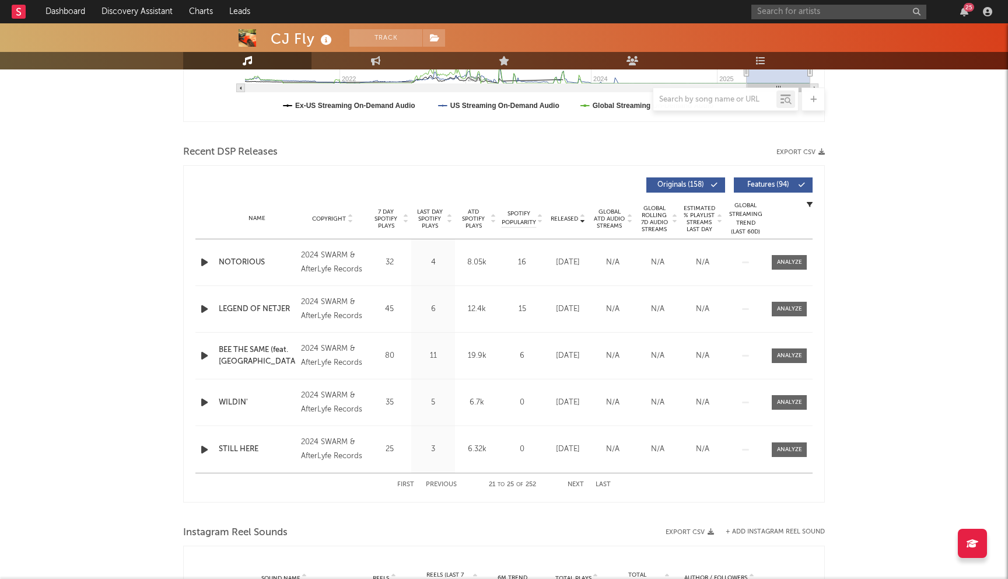
click at [442, 483] on button "Previous" at bounding box center [441, 484] width 31 height 6
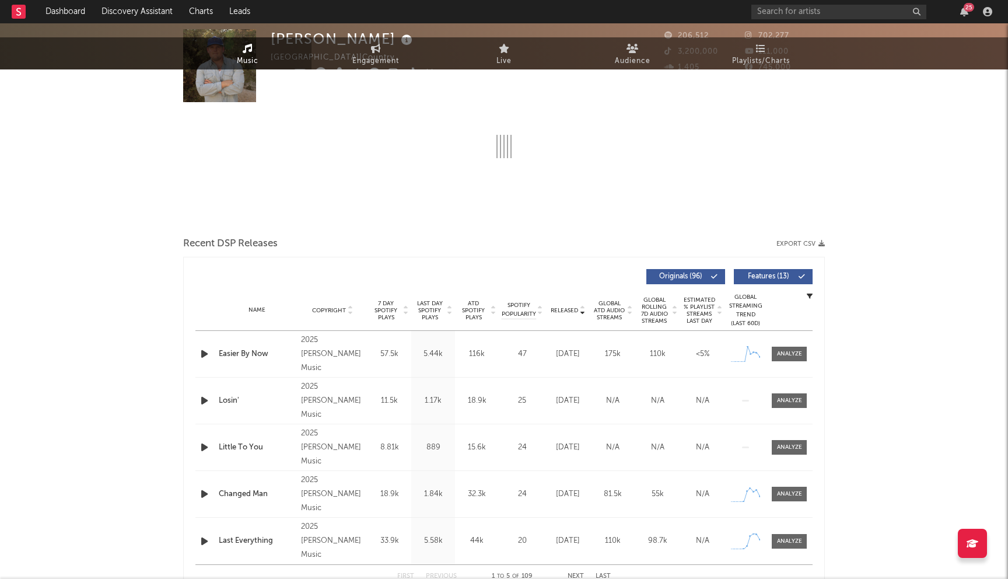
select select "6m"
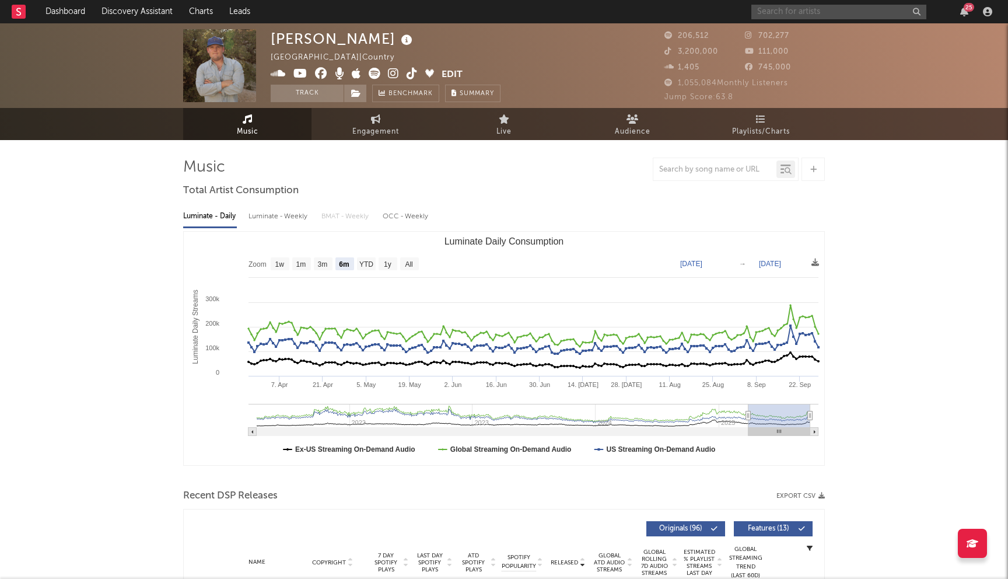
click at [799, 15] on input "text" at bounding box center [839, 12] width 175 height 15
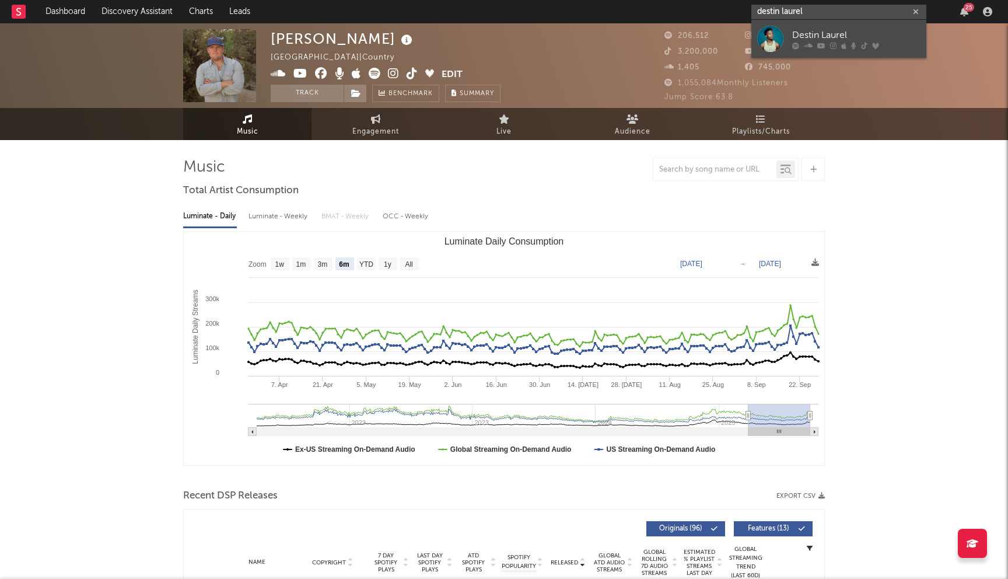
type input "destin laurel"
click at [805, 49] on link "Destin Laurel" at bounding box center [839, 39] width 175 height 38
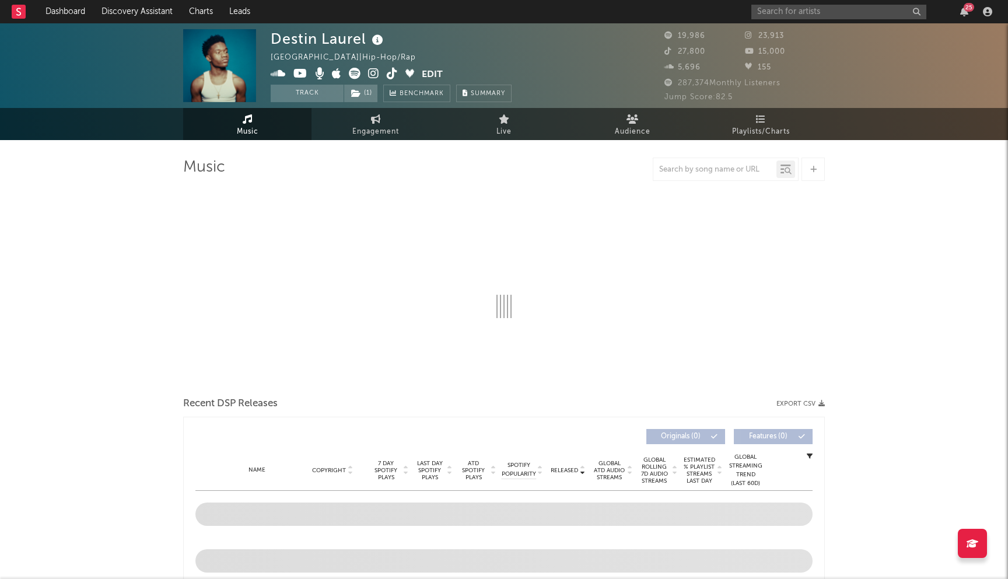
select select "6m"
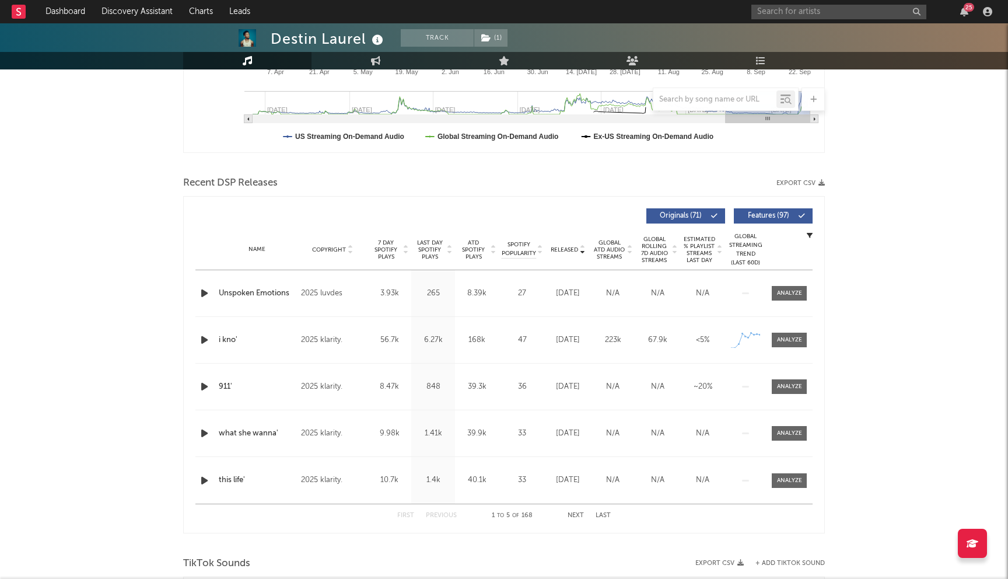
scroll to position [296, 0]
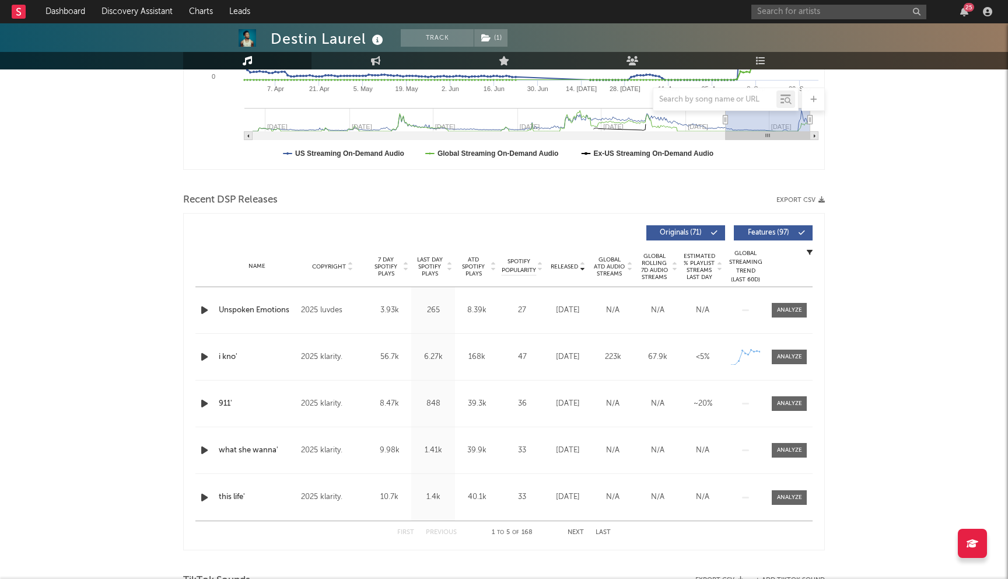
click at [428, 260] on span "Last Day Spotify Plays" at bounding box center [429, 266] width 31 height 21
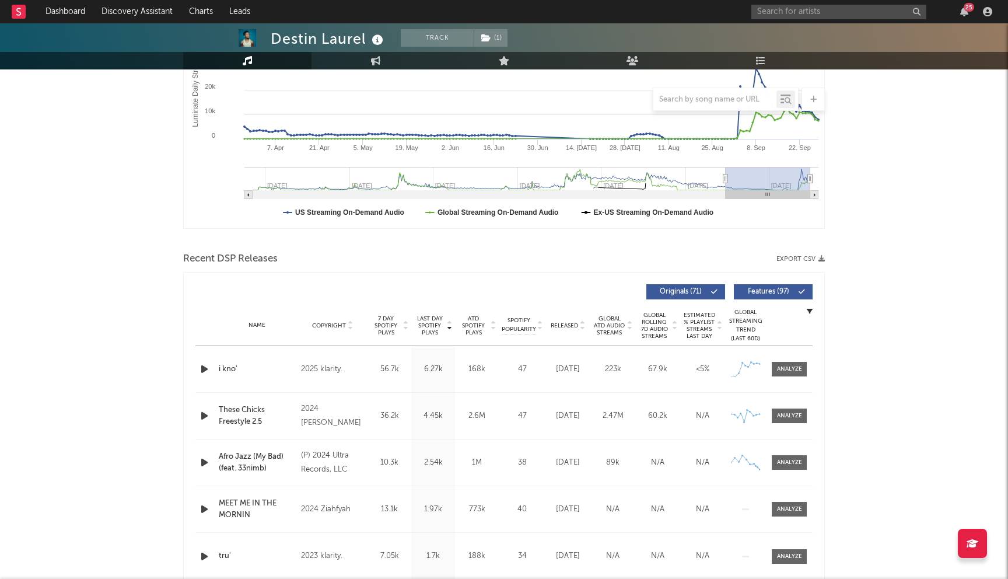
scroll to position [261, 0]
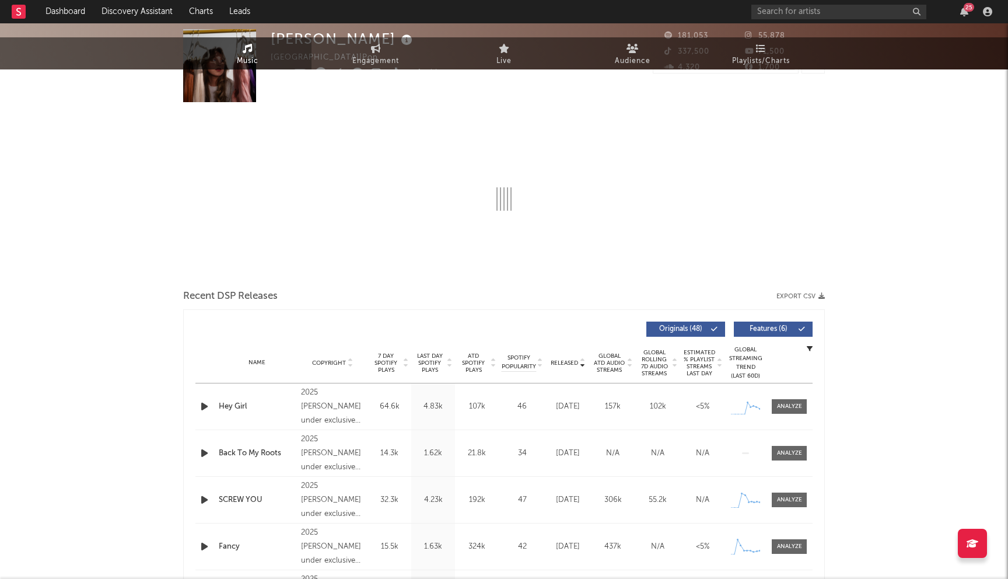
select select "6m"
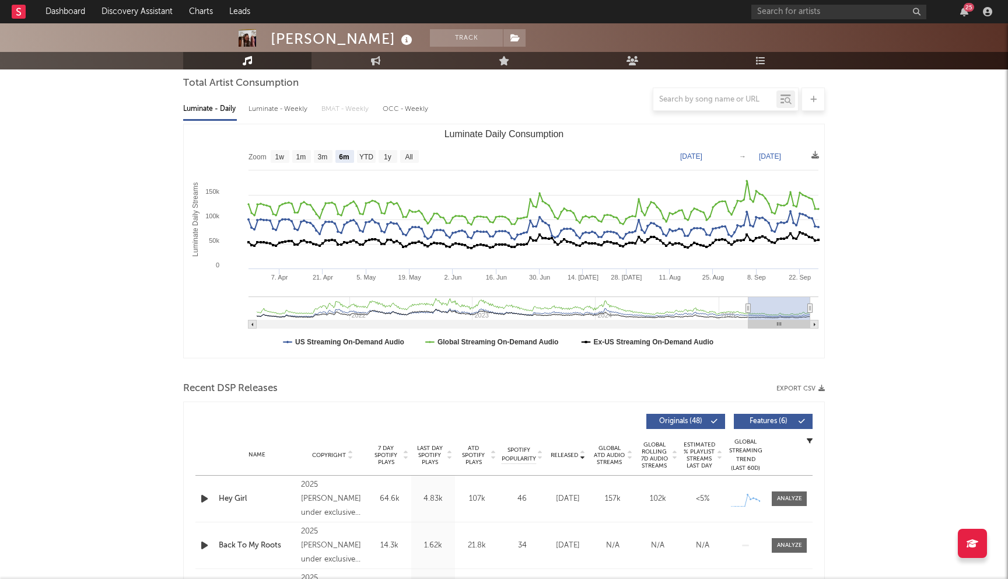
scroll to position [139, 0]
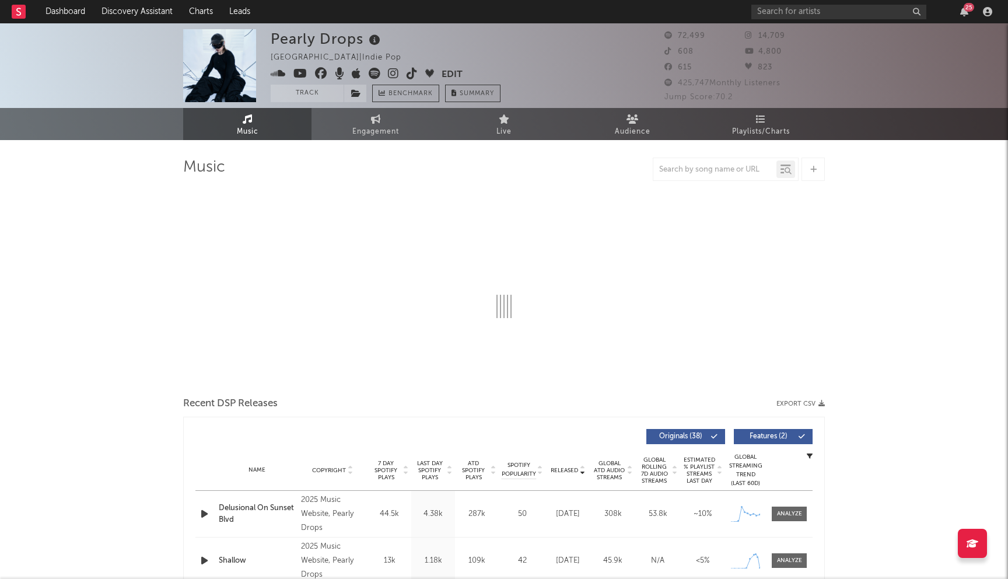
select select "6m"
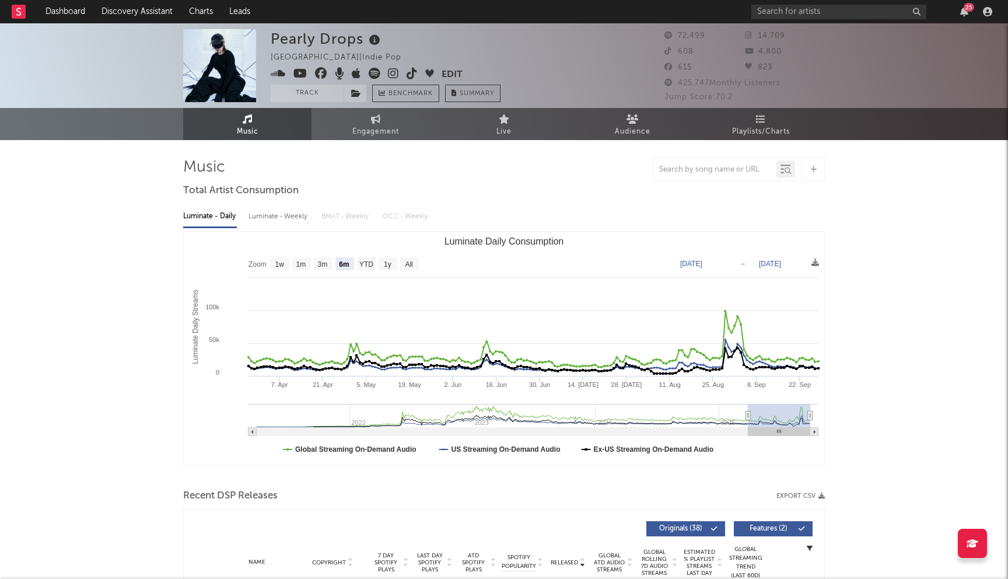
click at [320, 71] on icon at bounding box center [321, 74] width 12 height 12
